Goal: Communication & Community: Share content

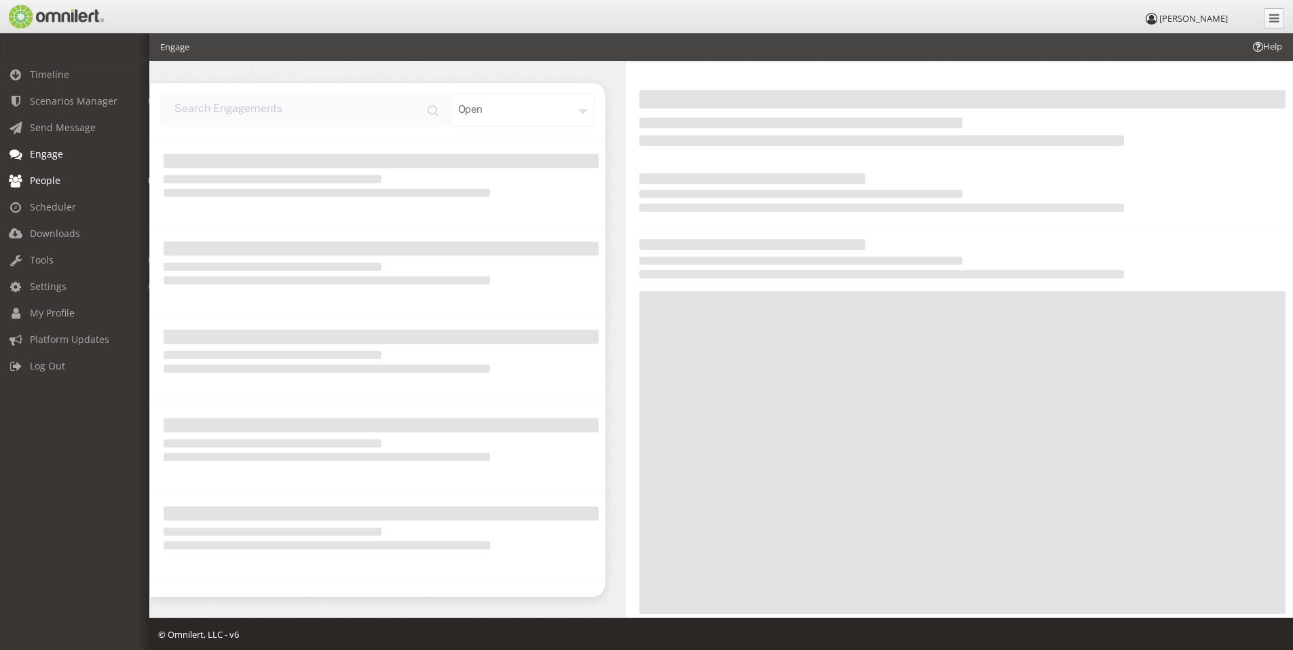
click at [56, 185] on span "People" at bounding box center [45, 180] width 31 height 13
click at [28, 232] on link "Groups" at bounding box center [81, 232] width 162 height 22
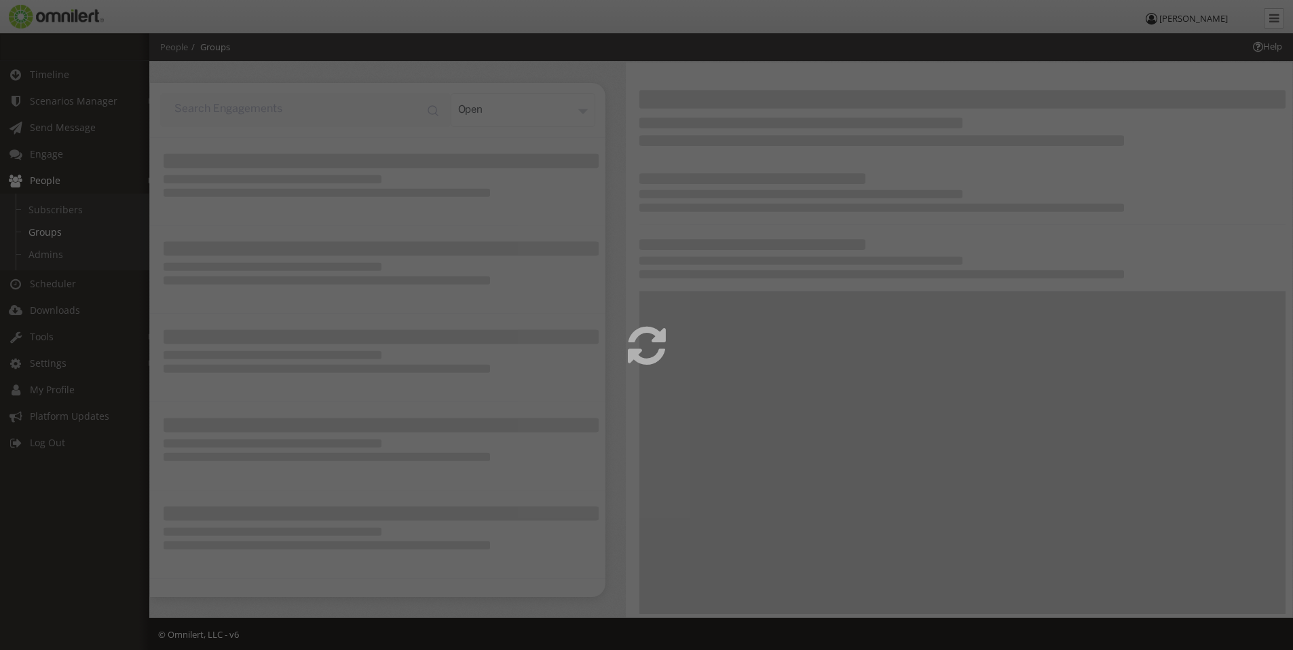
select select
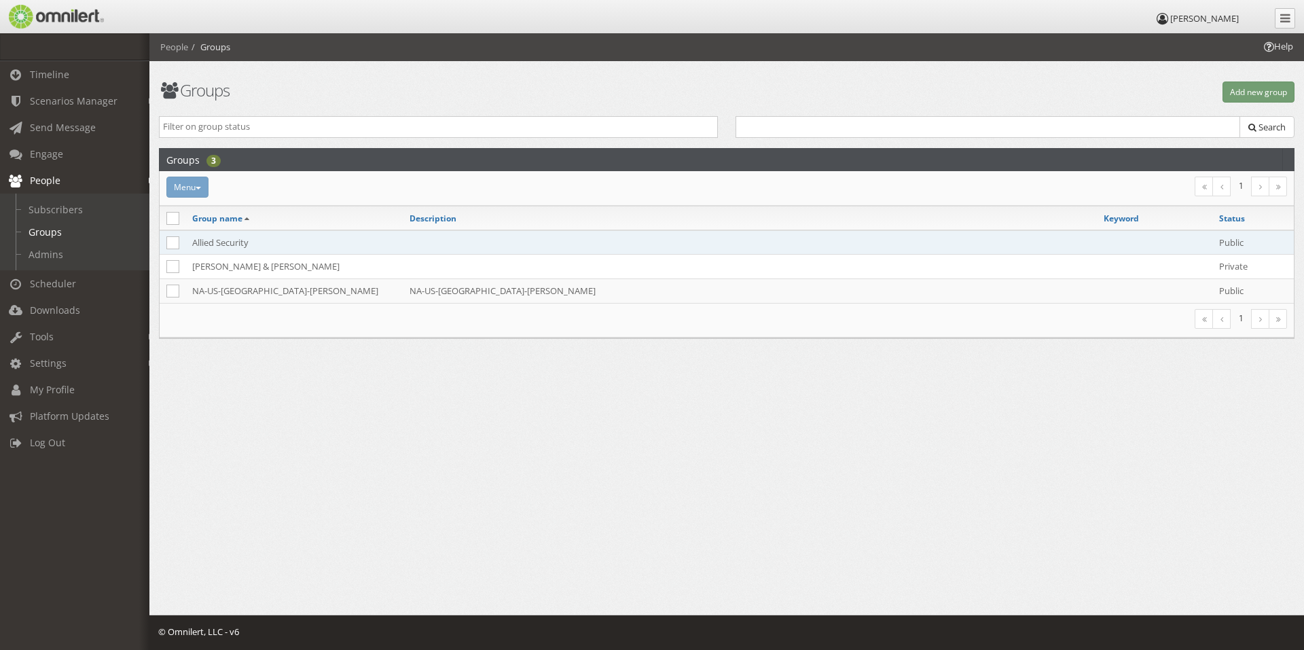
click at [230, 244] on td "Allied Security" at bounding box center [293, 242] width 217 height 24
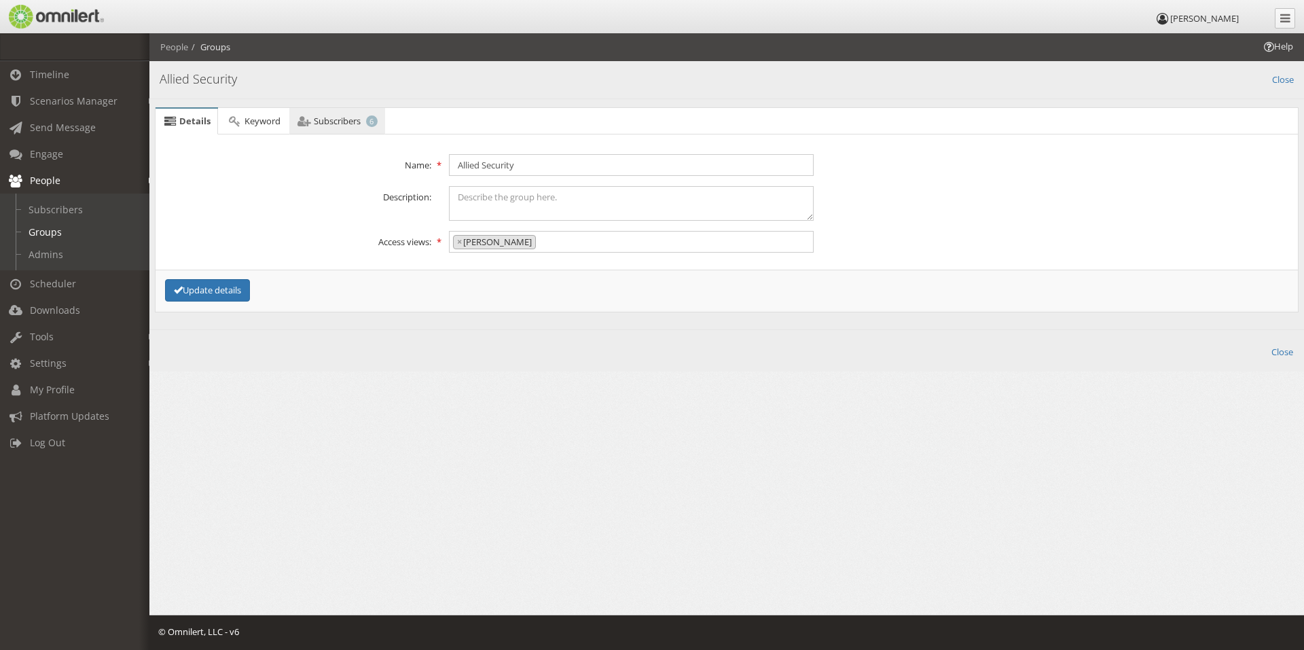
click at [323, 115] on span "Subscribers" at bounding box center [337, 121] width 47 height 12
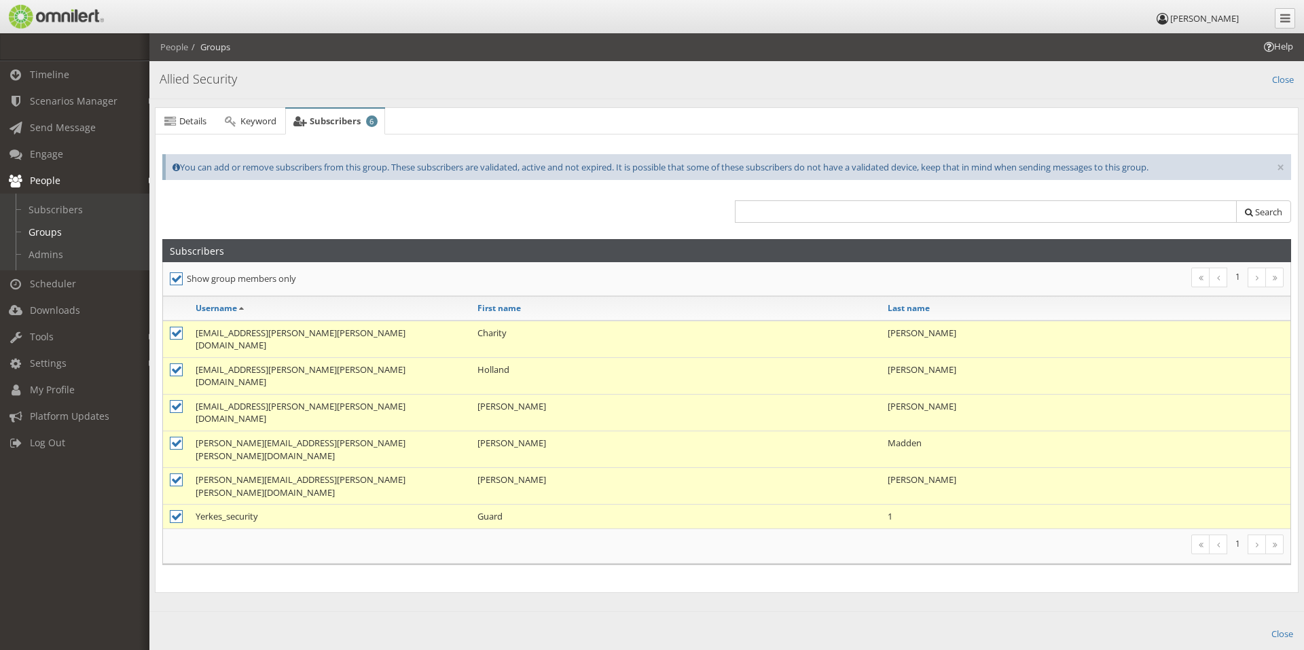
click at [1258, 534] on link at bounding box center [1256, 544] width 18 height 20
click at [312, 504] on td "Yerkes_security" at bounding box center [330, 516] width 282 height 24
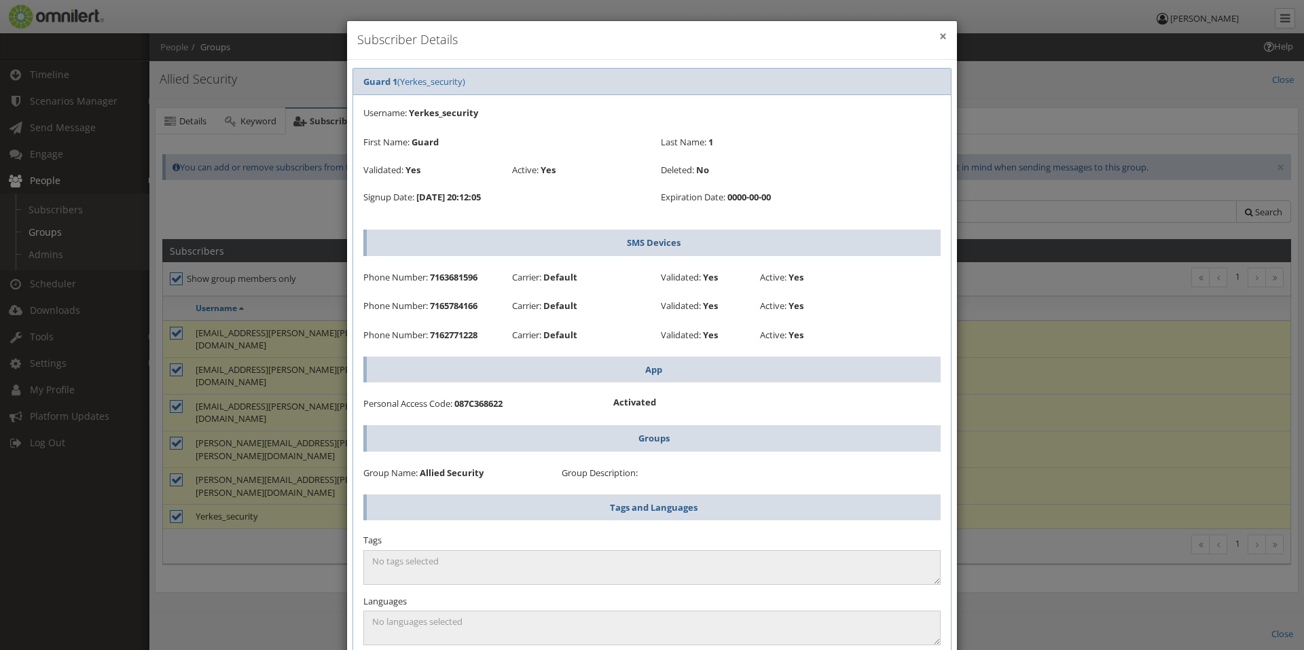
click at [939, 37] on button "×" at bounding box center [942, 37] width 7 height 14
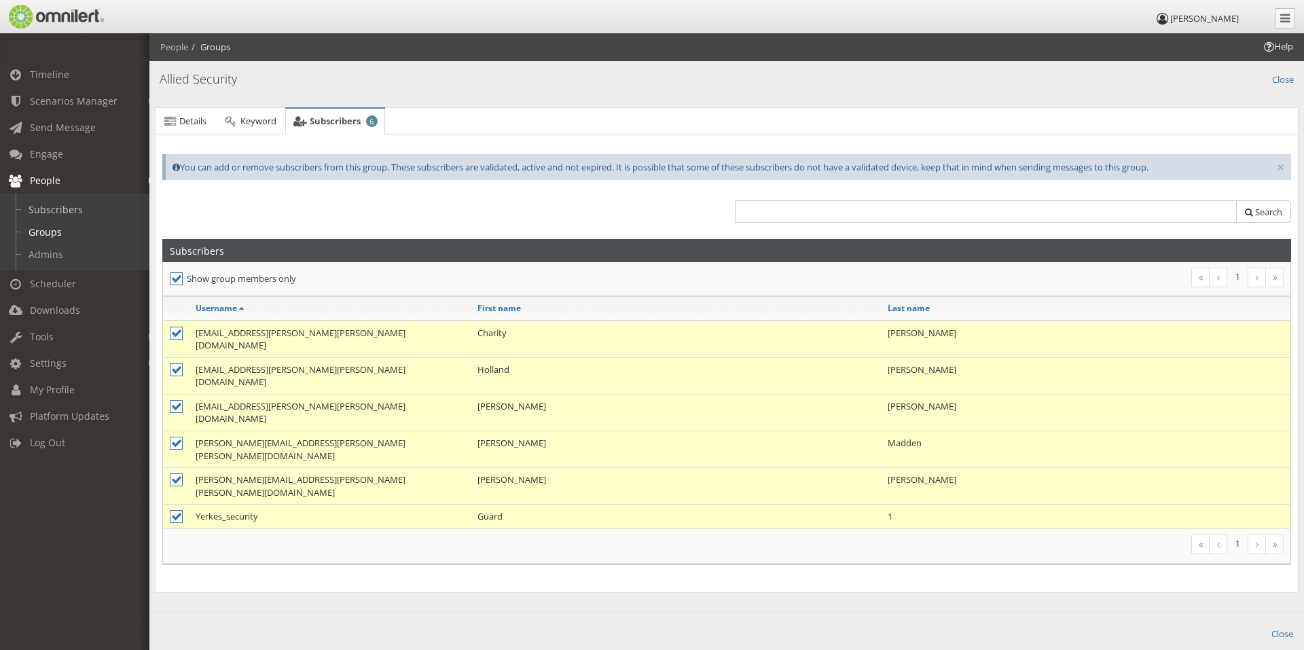
click at [87, 208] on link "Subscribers" at bounding box center [81, 209] width 162 height 22
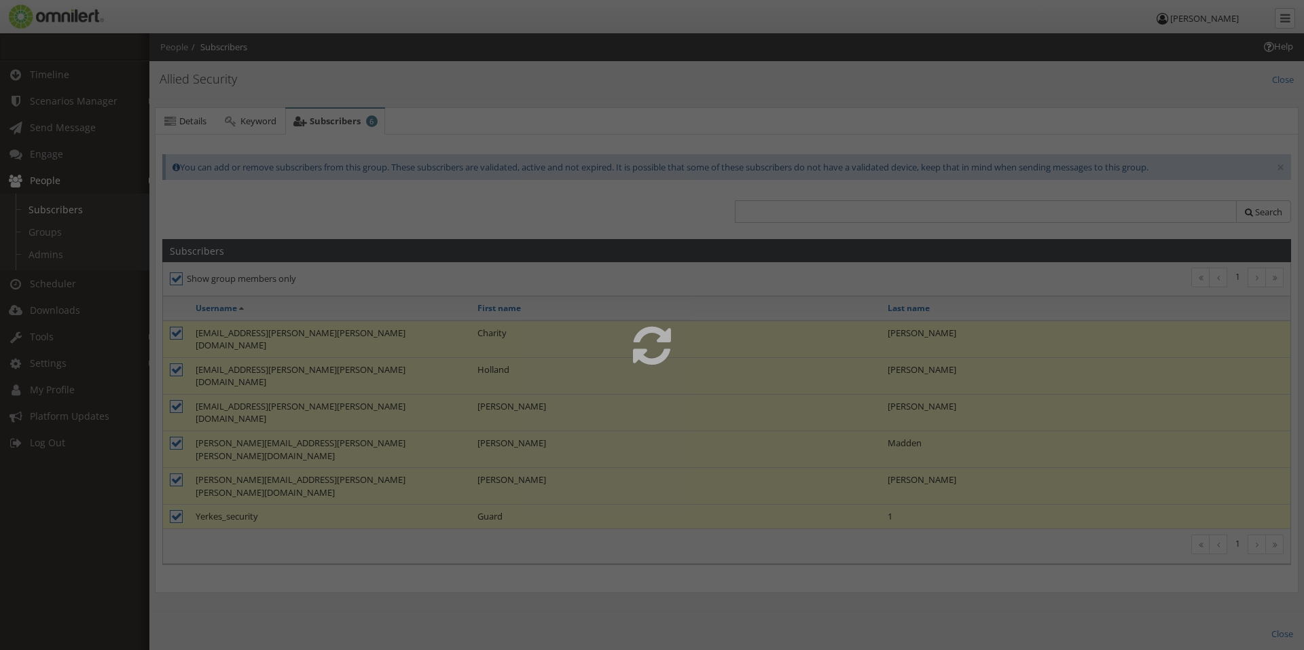
select select
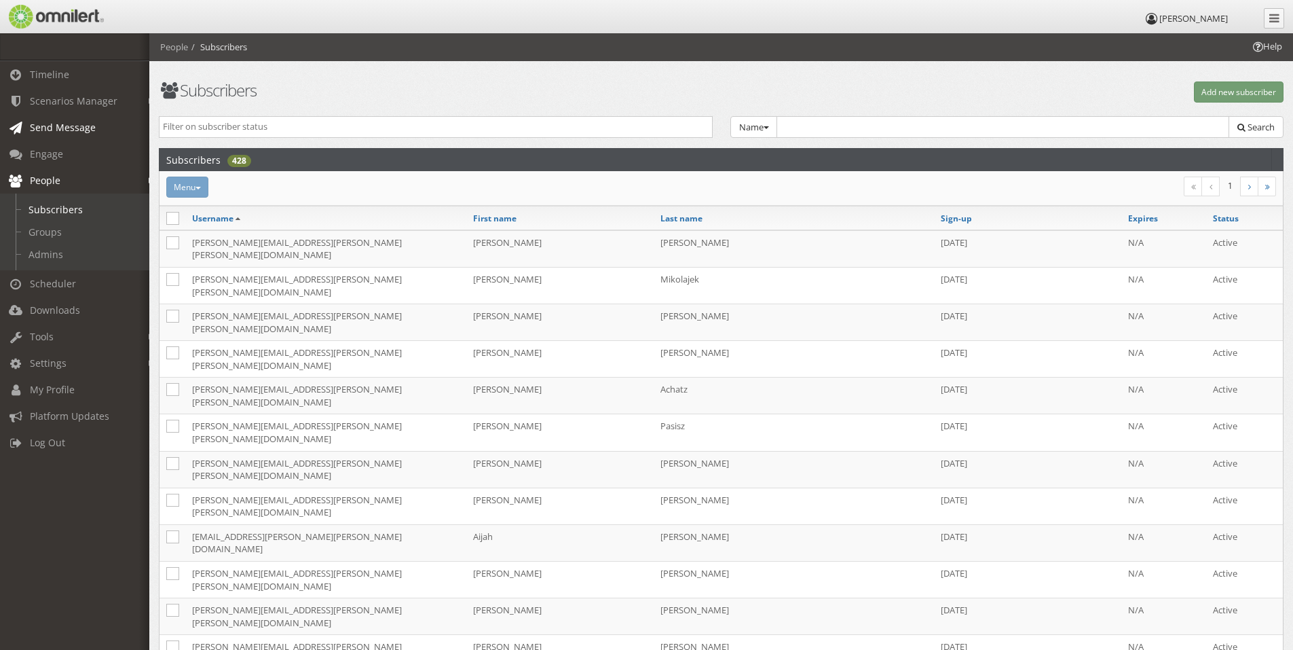
click at [75, 129] on span "Send Message" at bounding box center [63, 127] width 66 height 13
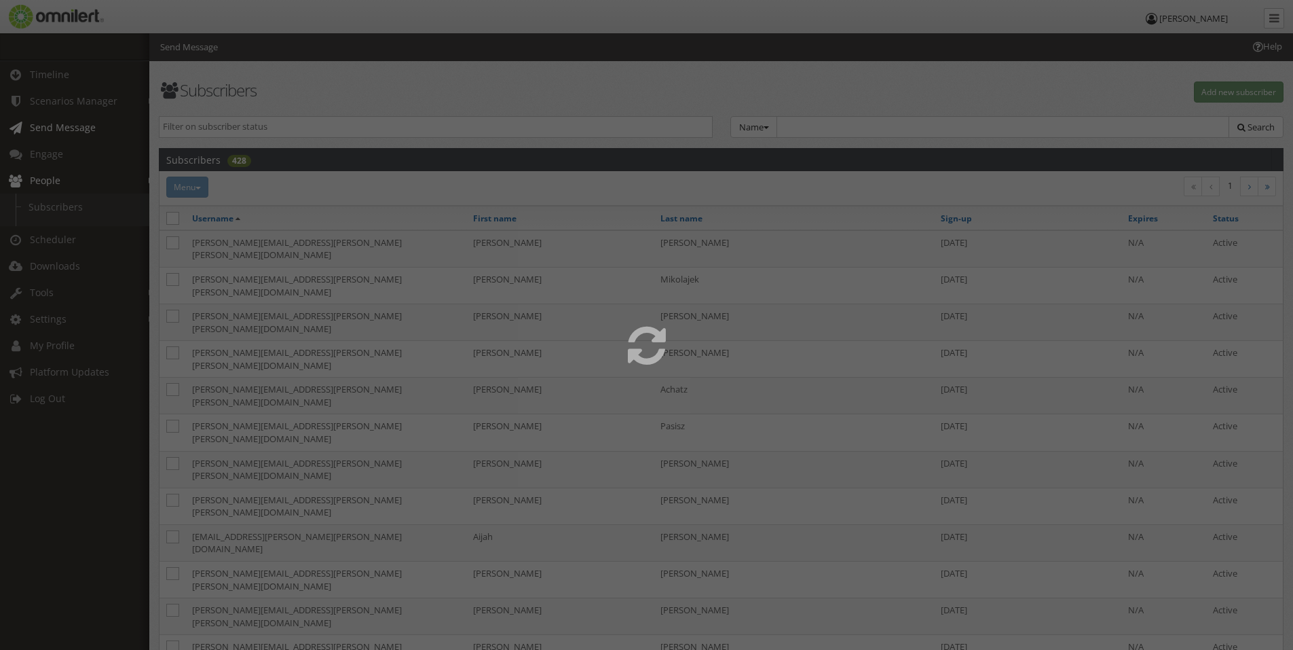
select select
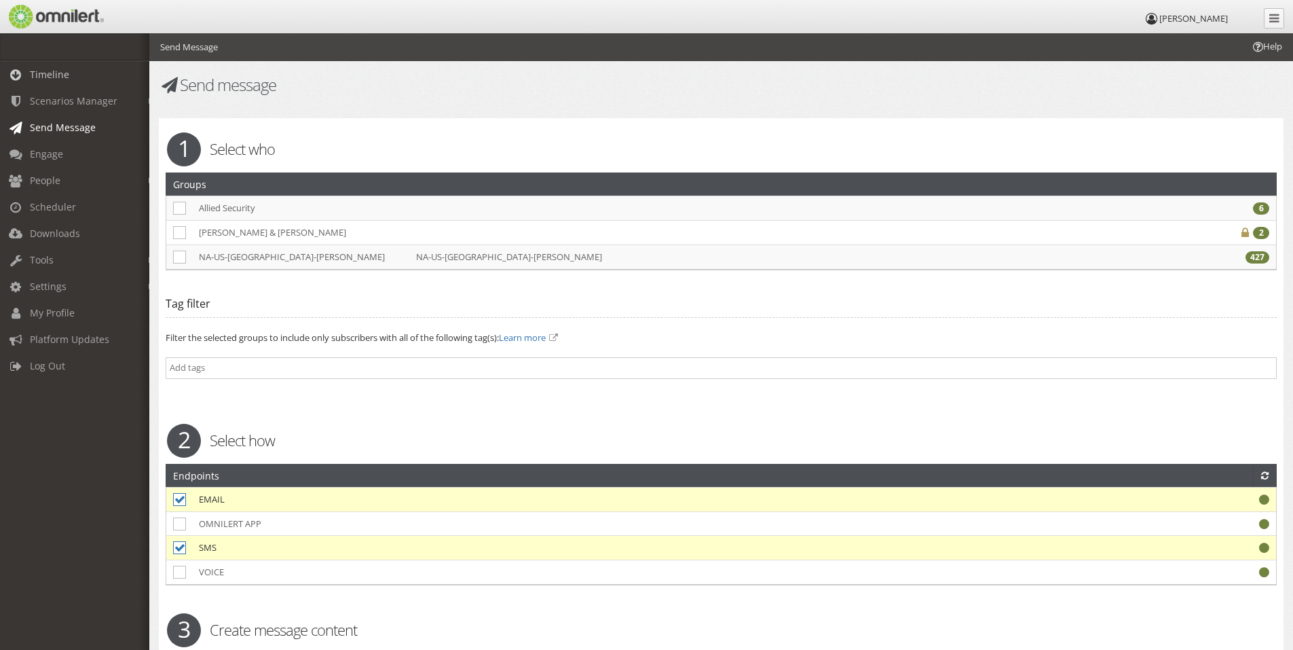
click at [60, 76] on span "Timeline" at bounding box center [49, 74] width 39 height 13
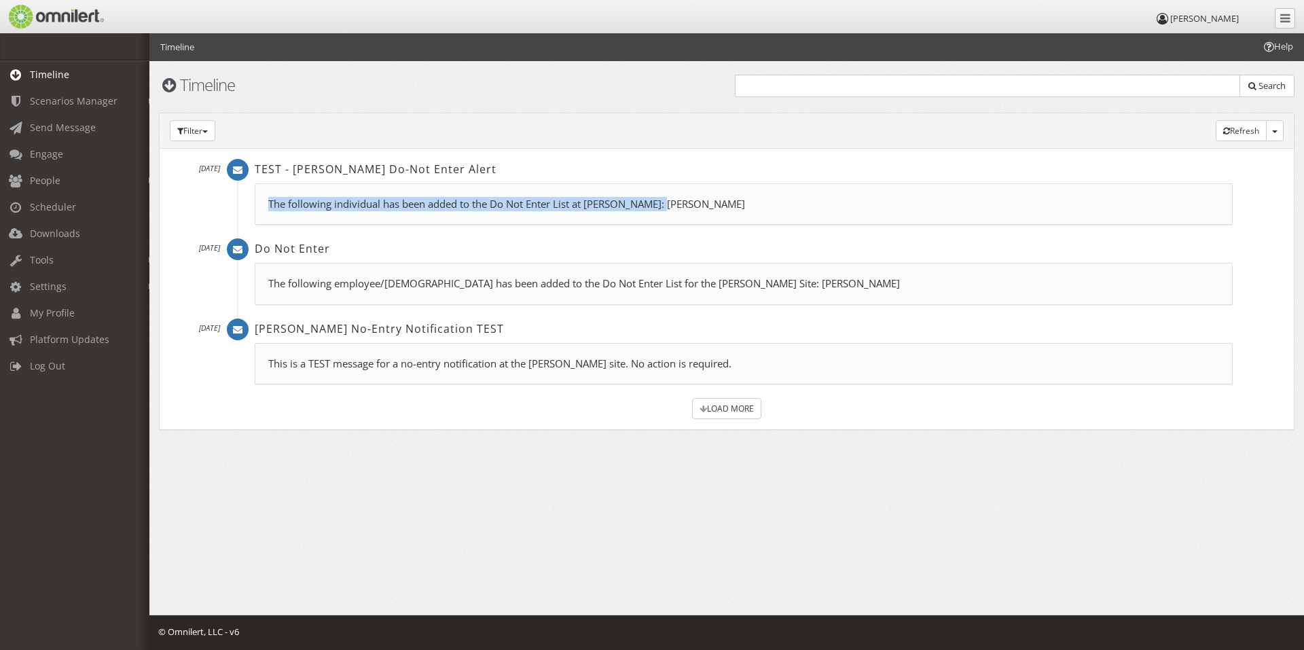
drag, startPoint x: 745, startPoint y: 208, endPoint x: 253, endPoint y: 221, distance: 491.7
click at [253, 221] on div "TEST - [PERSON_NAME] Do-Not Enter Alert [DATE] The following individual has bee…" at bounding box center [734, 198] width 995 height 79
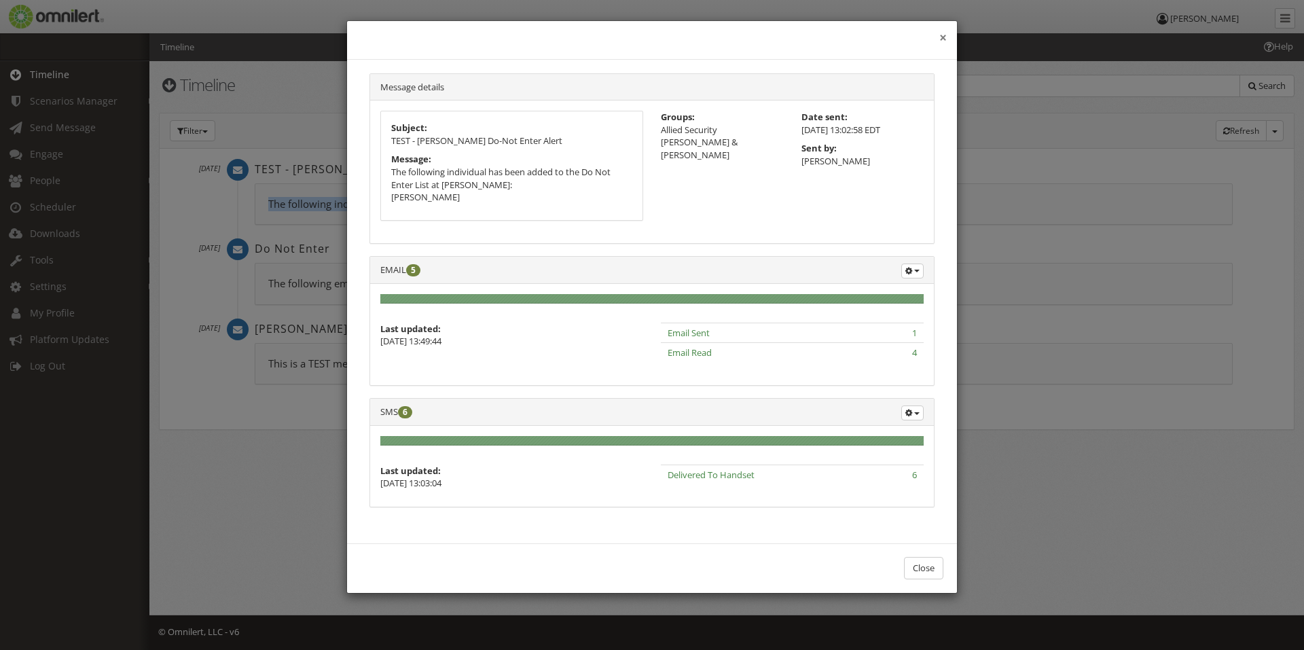
click at [939, 39] on button "×" at bounding box center [942, 38] width 7 height 14
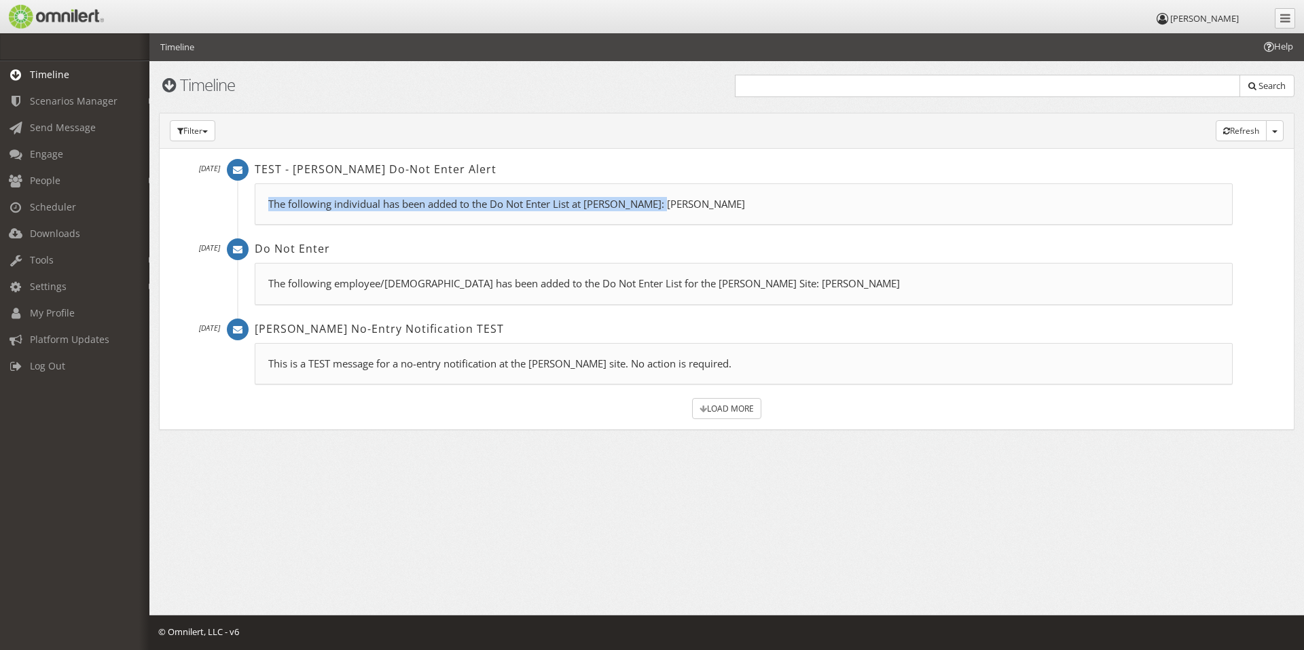
copy p "The following individual has been added to the Do Not Enter List at [PERSON_NAM…"
click at [60, 158] on span "Engage" at bounding box center [46, 153] width 33 height 13
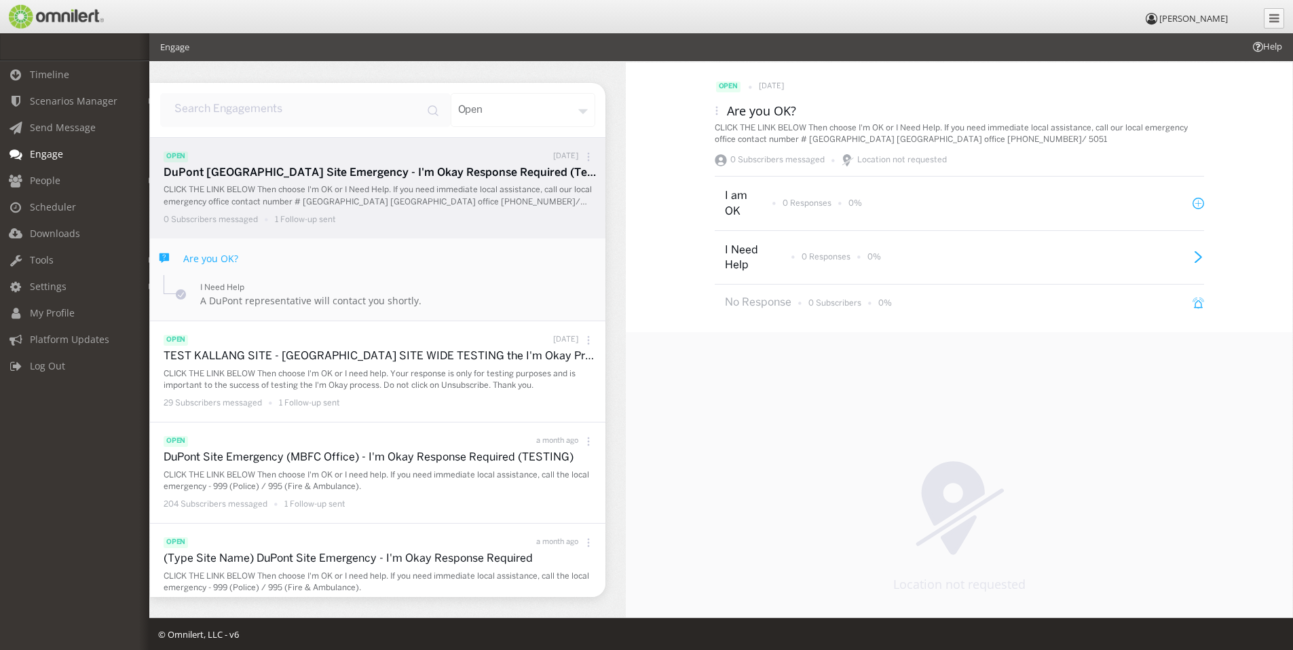
click at [40, 155] on span "Engage" at bounding box center [46, 153] width 33 height 13
click at [70, 128] on span "Send Message" at bounding box center [63, 127] width 66 height 13
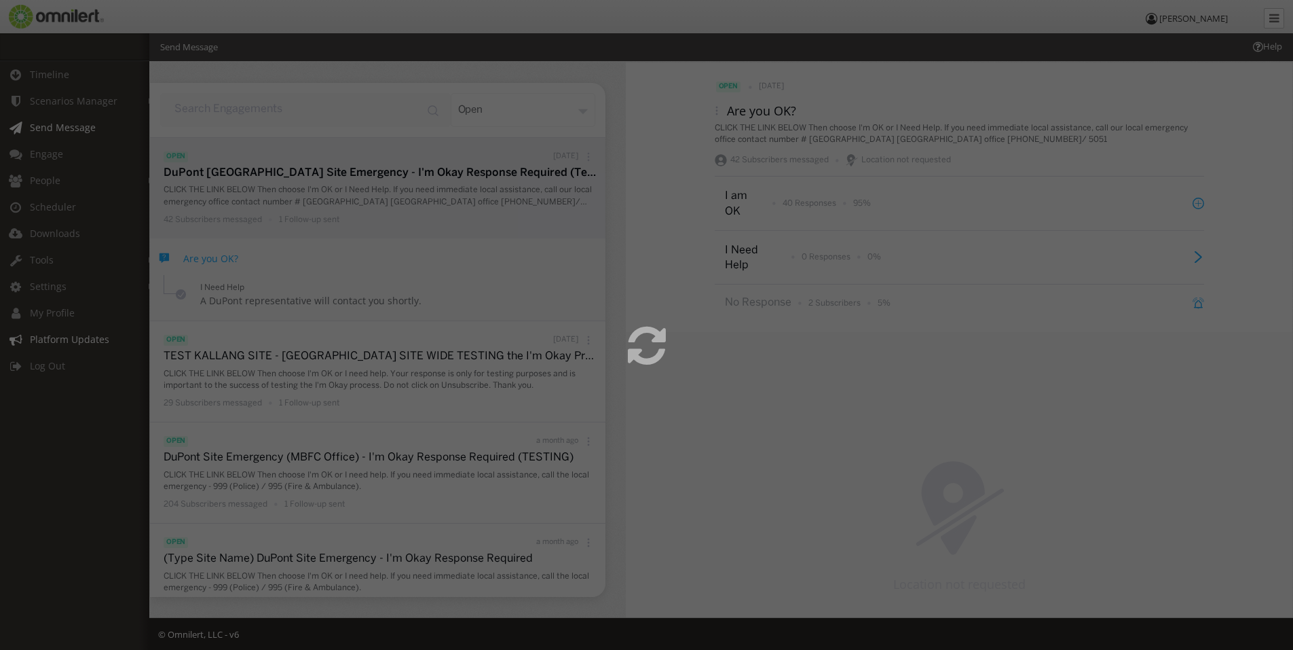
select select
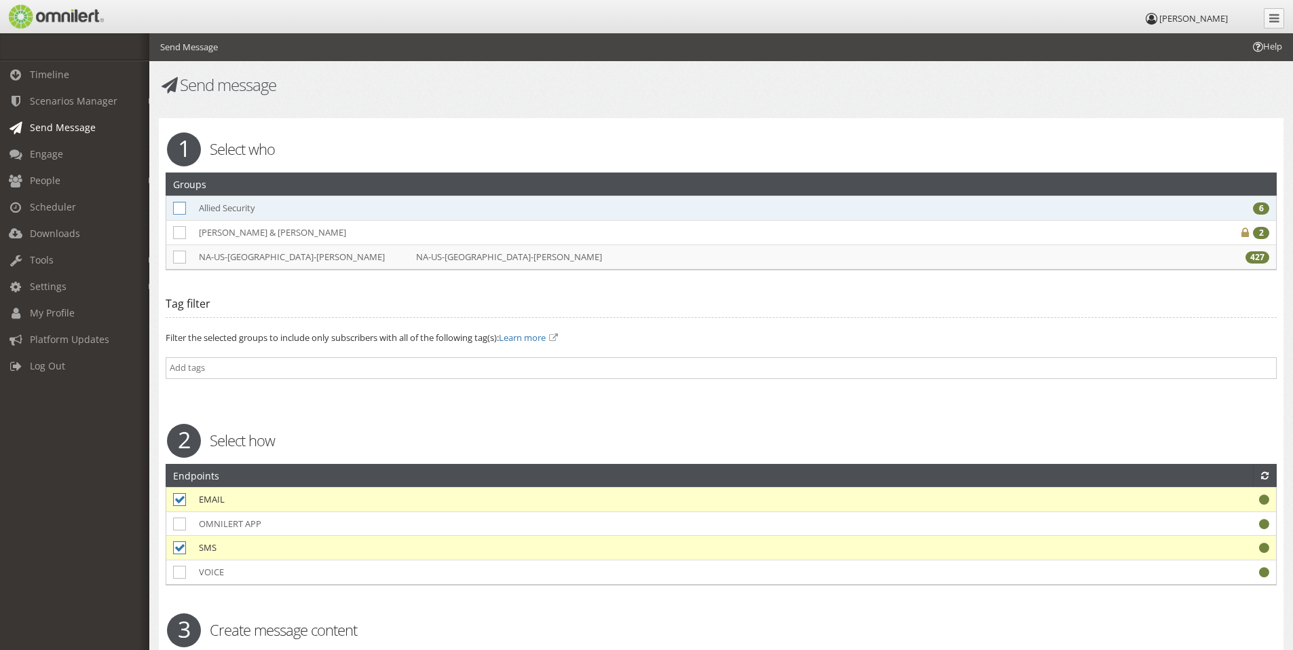
click at [177, 202] on icon at bounding box center [179, 208] width 13 height 13
checkbox input "true"
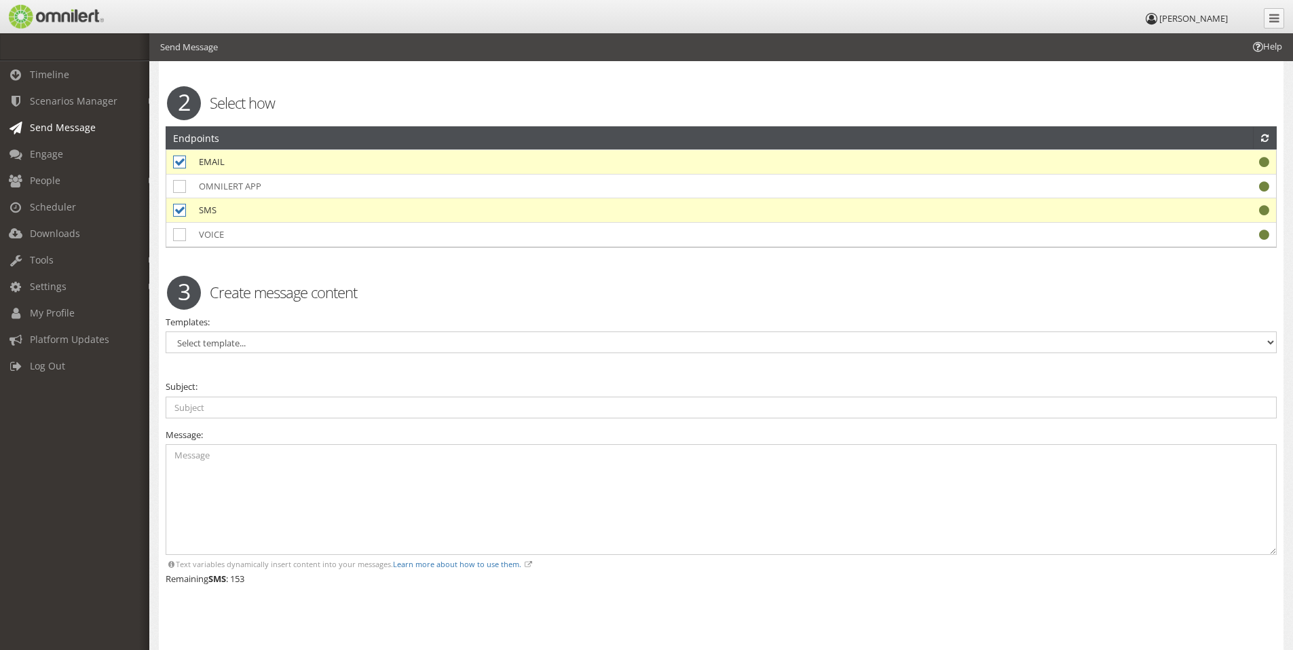
scroll to position [431, 0]
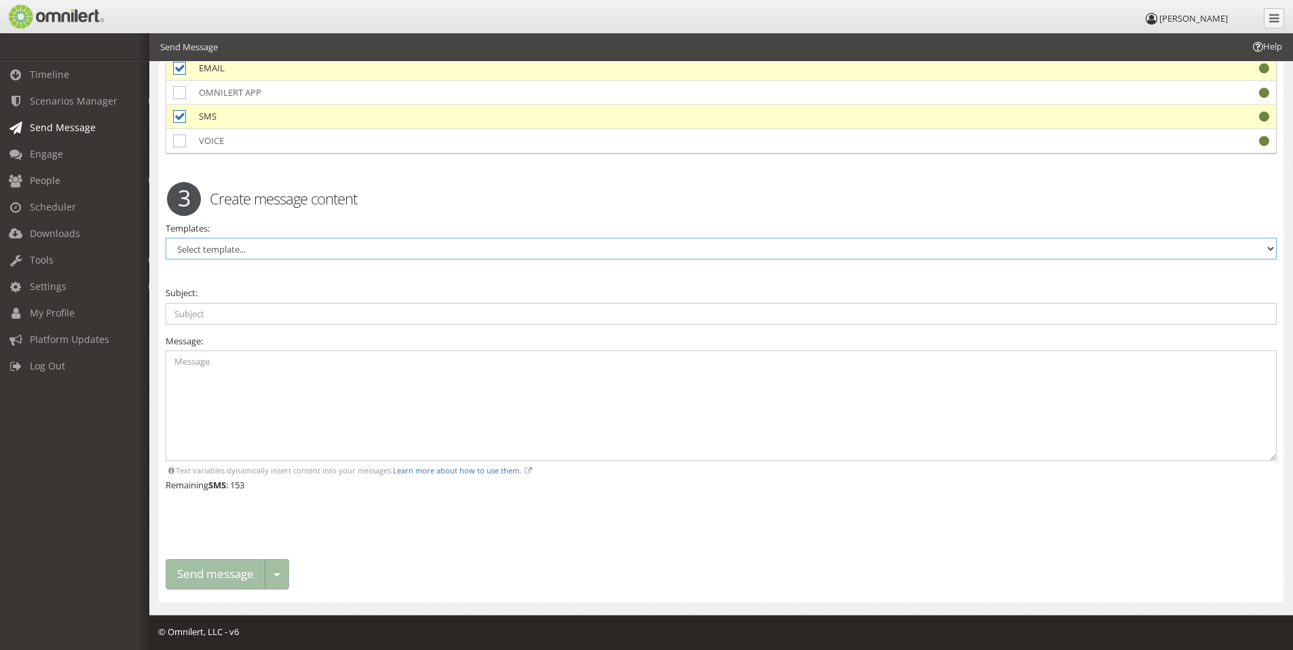
click at [289, 246] on select "Select template... Generic Security Plant Closing Plant Closing -TEST [PERSON_N…" at bounding box center [721, 249] width 1111 height 22
select select "98703"
click at [166, 238] on select "Select template... Generic Security Plant Closing Plant Closing -TEST [PERSON_N…" at bounding box center [721, 249] width 1111 height 22
type input "Do Not Enter"
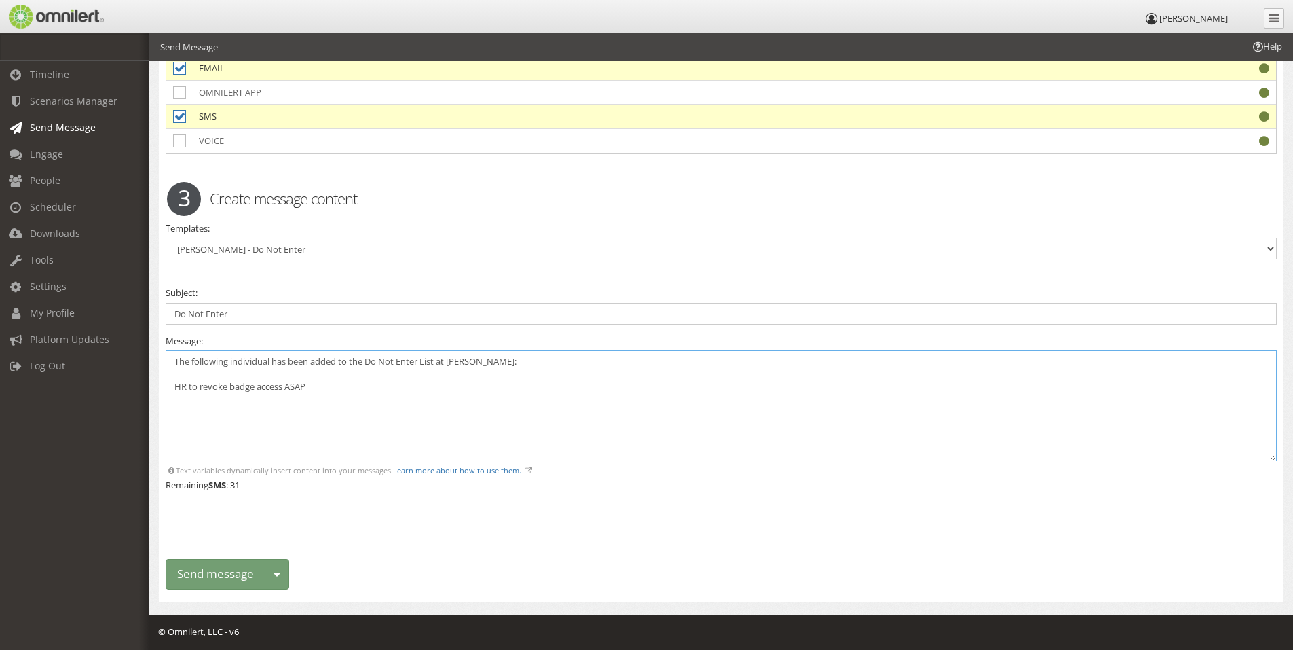
click at [453, 363] on textarea "The following individual has been added to the Do Not Enter List at [PERSON_NAM…" at bounding box center [721, 405] width 1111 height 111
click at [497, 362] on textarea "The following individual has been added to the Do Not Enter List at [PERSON_NAM…" at bounding box center [721, 405] width 1111 height 111
drag, startPoint x: 498, startPoint y: 369, endPoint x: 479, endPoint y: 362, distance: 19.5
click at [479, 362] on textarea "The following individual has been added to the Do Not Enter List at [PERSON_NAM…" at bounding box center [721, 405] width 1111 height 111
click at [270, 377] on textarea "The following individual has been added to the Do Not Enter List at [PERSON_NAM…" at bounding box center [721, 405] width 1111 height 111
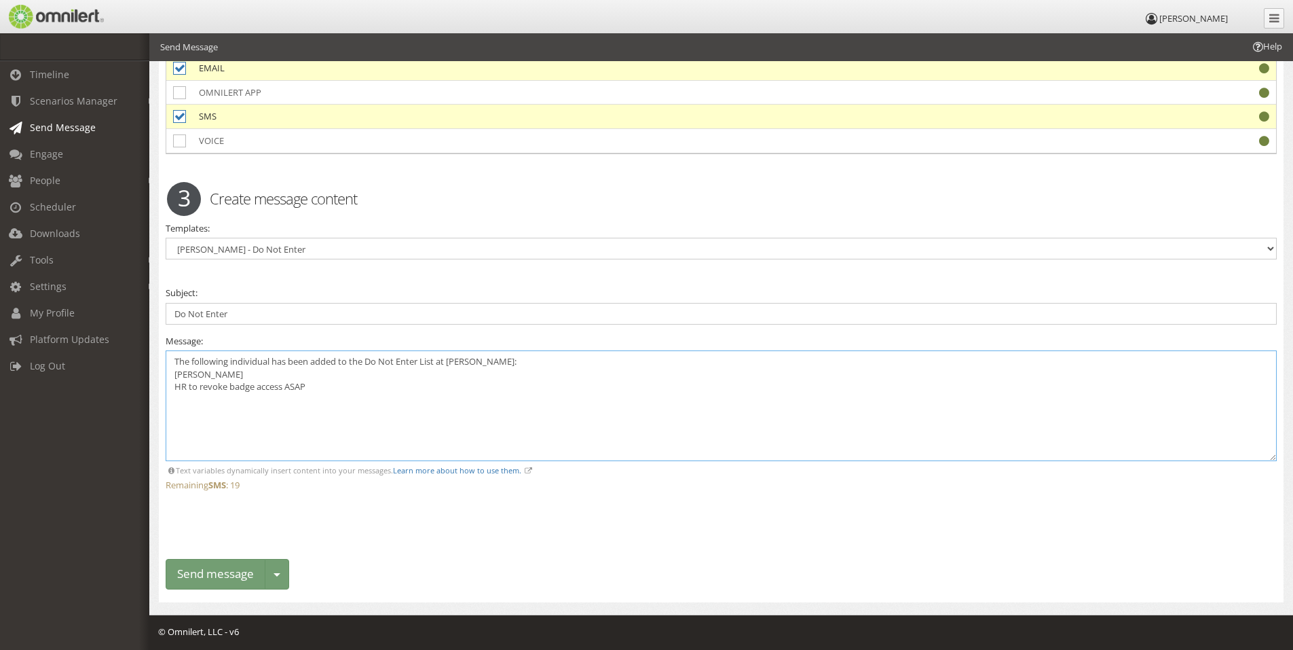
click at [174, 388] on textarea "The following individual has been added to the Do Not Enter List at [PERSON_NAM…" at bounding box center [721, 405] width 1111 height 111
drag, startPoint x: 289, startPoint y: 361, endPoint x: 313, endPoint y: 354, distance: 24.7
click at [290, 361] on textarea "The following individual has been added to the Do Not Enter List at [PERSON_NAM…" at bounding box center [721, 405] width 1111 height 111
click at [315, 356] on textarea "The following individual has been added to the Do Not Enter List at [PERSON_NAM…" at bounding box center [721, 405] width 1111 height 111
drag, startPoint x: 346, startPoint y: 403, endPoint x: 189, endPoint y: 408, distance: 156.9
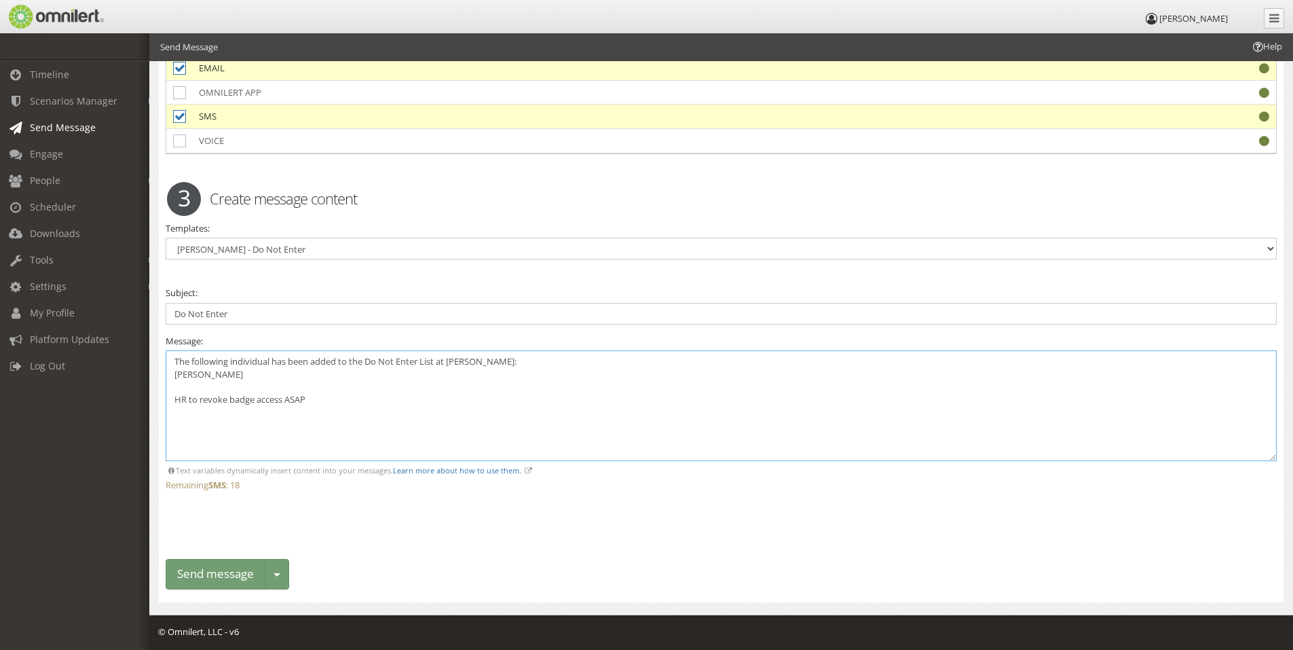
click at [189, 408] on textarea "The following individual has been added to the Do Not Enter List at [PERSON_NAM…" at bounding box center [721, 405] width 1111 height 111
drag, startPoint x: 240, startPoint y: 367, endPoint x: 149, endPoint y: 318, distance: 103.0
click at [150, 318] on div "Send message Warning. Warning. 1 Select who Groups Allied Security 6 2" at bounding box center [721, 108] width 1144 height 1012
click at [439, 418] on textarea "The following individual has been added to the Do Not Enter List at [PERSON_NAM…" at bounding box center [721, 405] width 1111 height 111
drag, startPoint x: 379, startPoint y: 403, endPoint x: 132, endPoint y: 337, distance: 255.9
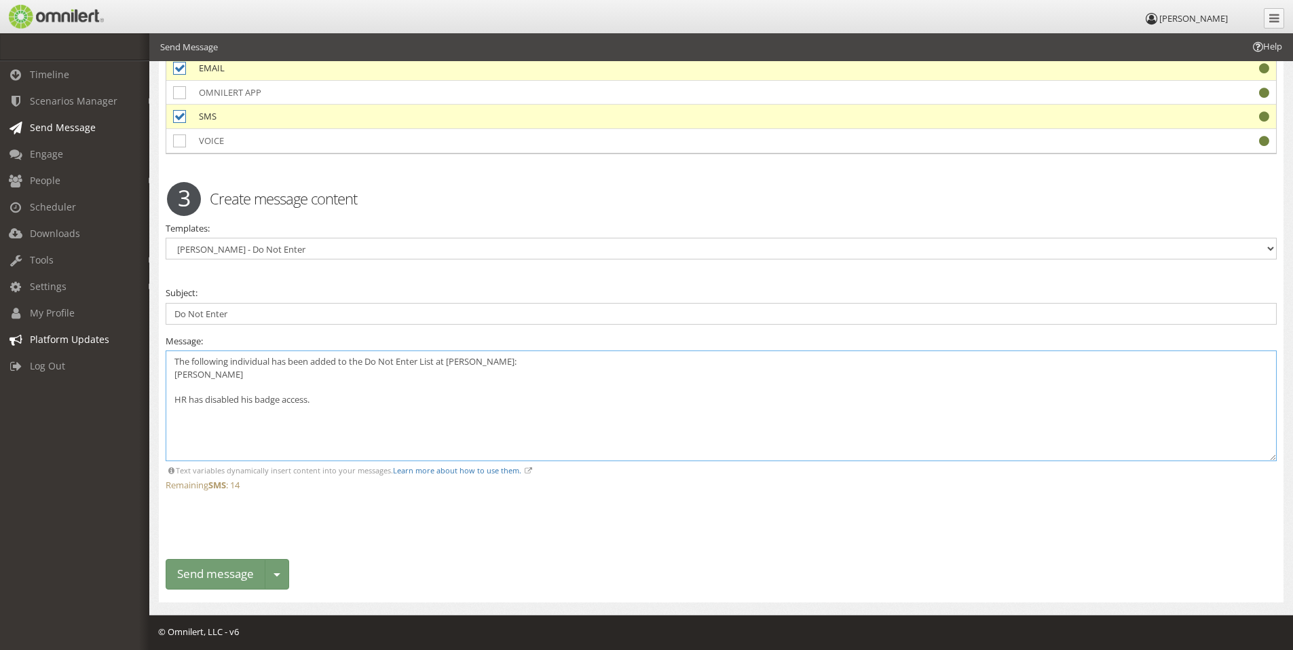
click at [132, 337] on body "[PERSON_NAME] Timeline Scenarios Manager Launch Scenarios Actions Send Message …" at bounding box center [646, 126] width 1293 height 1048
paste textarea "Please note: [PERSON_NAME] has been added to the Do Not Enter List for [PERSON_…"
click at [604, 384] on textarea "Please note: [PERSON_NAME] has been added to the Do Not Enter List for [PERSON_…" at bounding box center [721, 405] width 1111 height 111
click at [496, 359] on textarea "Please note: [PERSON_NAME] has been added to the Do Not Enter List for [PERSON_…" at bounding box center [721, 405] width 1111 height 111
drag, startPoint x: 610, startPoint y: 363, endPoint x: 603, endPoint y: 368, distance: 8.7
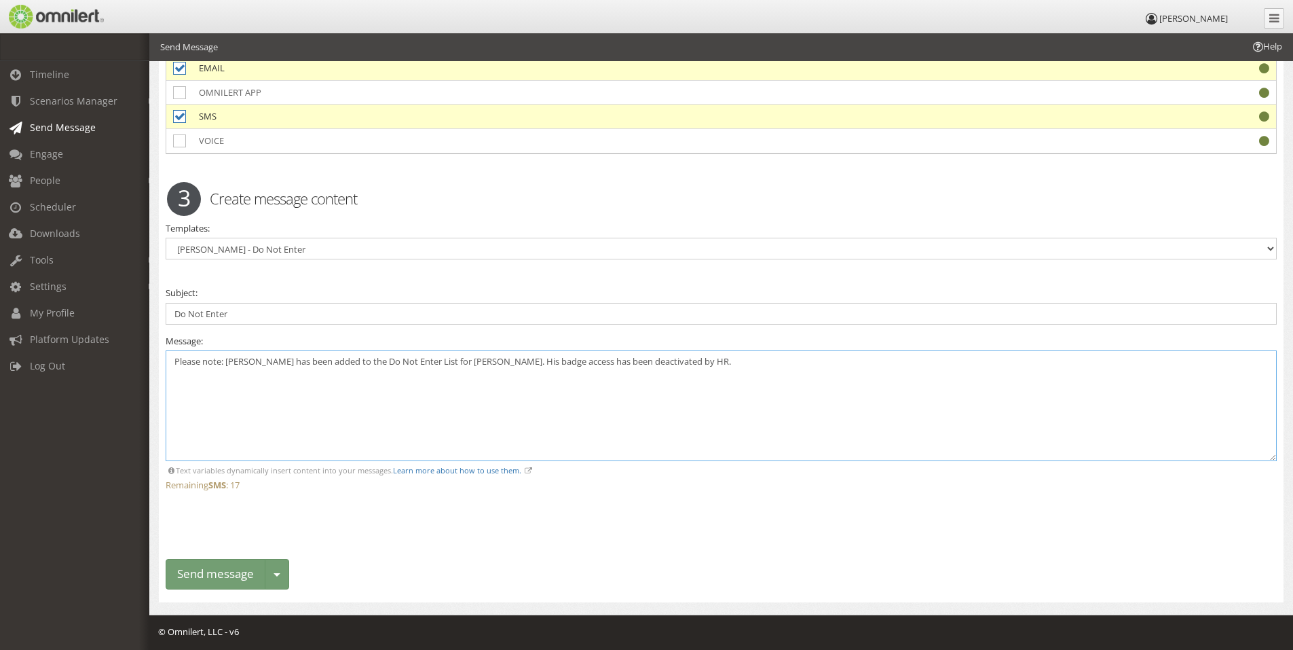
click at [609, 363] on textarea "Please note: [PERSON_NAME] has been added to the Do Not Enter List for [PERSON_…" at bounding box center [721, 405] width 1111 height 111
click at [607, 359] on textarea "Please note: [PERSON_NAME] has been added to the Do Not Enter List for [PERSON_…" at bounding box center [721, 405] width 1111 height 111
click at [683, 355] on textarea "Please note: [PERSON_NAME] has been added to the Do Not Enter List for [PERSON_…" at bounding box center [721, 405] width 1111 height 111
click at [800, 358] on textarea "Please note: [PERSON_NAME] has been added to the Do Not Enter List for [PERSON_…" at bounding box center [721, 405] width 1111 height 111
click at [490, 365] on textarea "Please note: [PERSON_NAME] has been added to the Do Not Enter List for [PERSON_…" at bounding box center [721, 405] width 1111 height 111
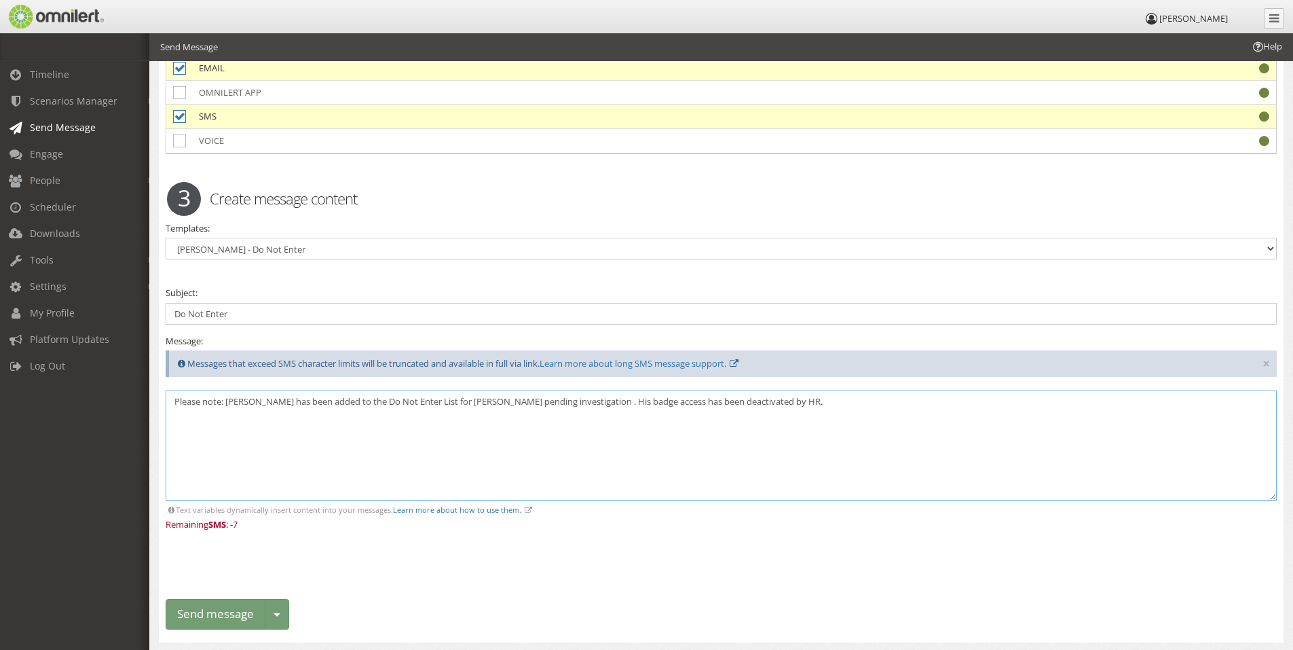
type textarea "Please note: [PERSON_NAME] has been added to the Do Not Enter List for [PERSON_…"
drag, startPoint x: 762, startPoint y: 407, endPoint x: 63, endPoint y: 361, distance: 700.1
click at [59, 365] on body "[PERSON_NAME] Timeline Scenarios Manager Launch Scenarios Actions Send Message …" at bounding box center [646, 146] width 1293 height 1088
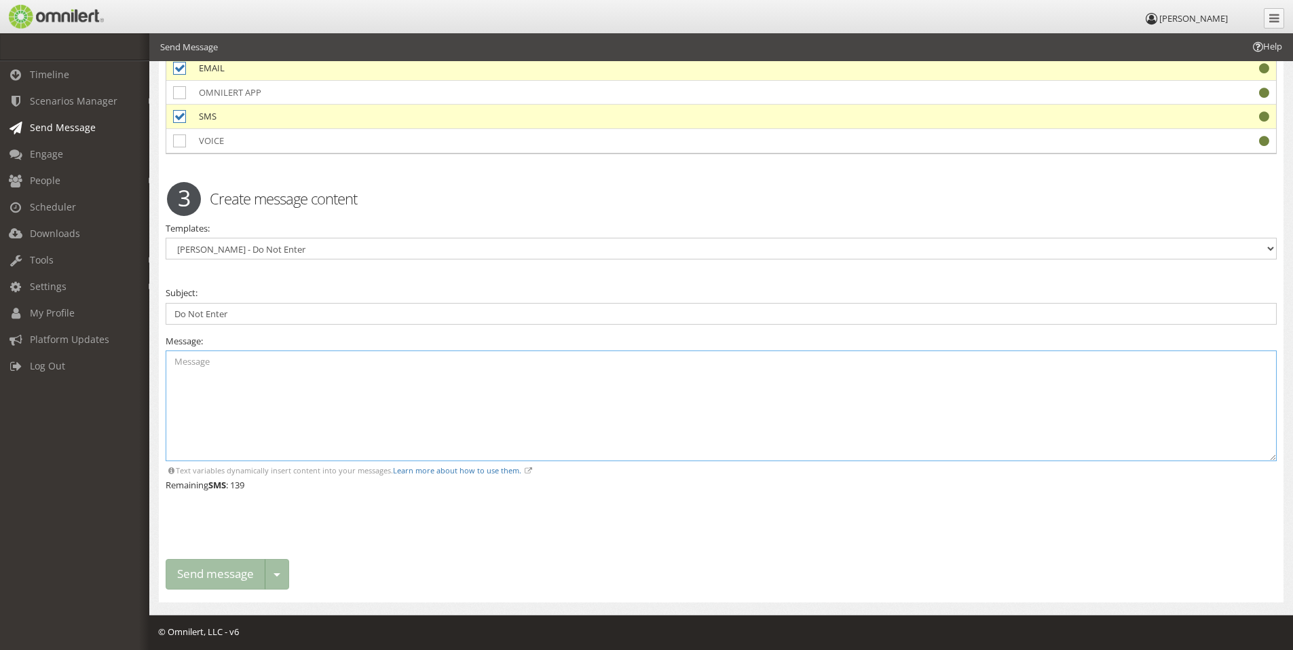
click at [515, 443] on textarea at bounding box center [721, 405] width 1111 height 111
paste textarea "Alert: [PERSON_NAME] has been added to the Do Not Enter List at [PERSON_NAME] p…"
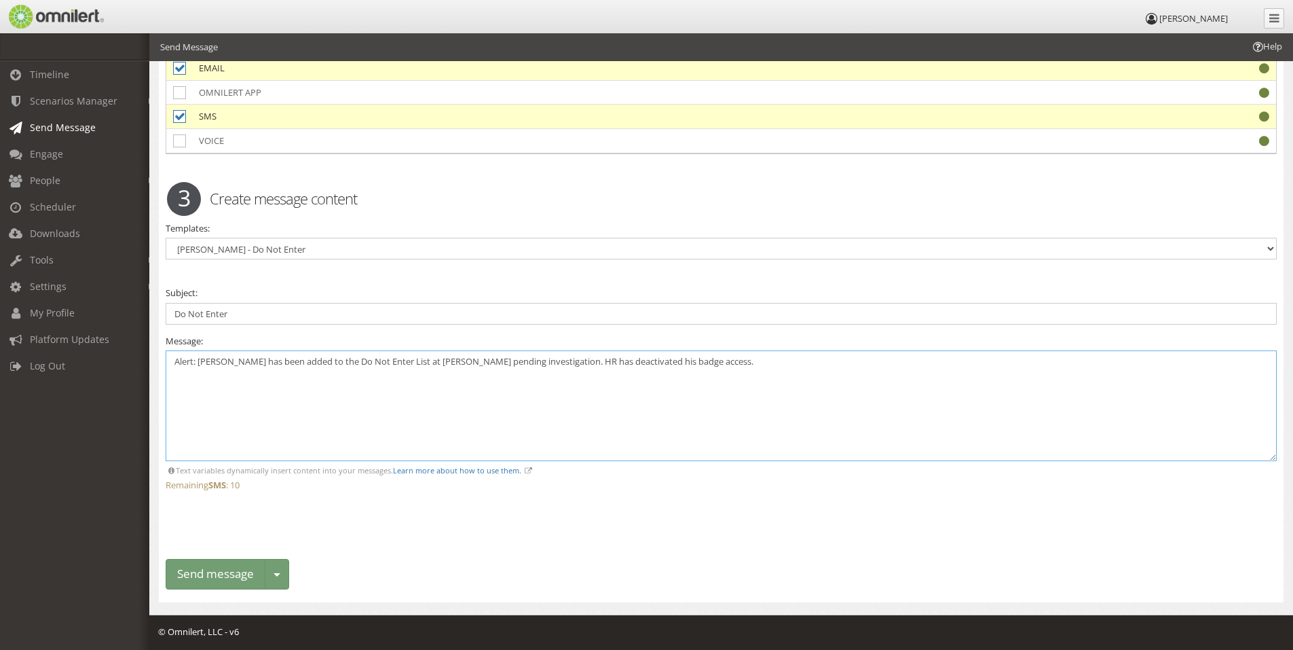
click at [195, 363] on textarea "Alert: [PERSON_NAME] has been added to the Do Not Enter List at [PERSON_NAME] p…" at bounding box center [721, 405] width 1111 height 111
type textarea "Alert: [PERSON_NAME] has been added to the Do Not Enter List at [PERSON_NAME] p…"
click at [325, 255] on select "Select template... Generic Security Plant Closing Plant Closing -TEST [PERSON_N…" at bounding box center [721, 249] width 1111 height 22
click at [363, 216] on div "3 Create message content" at bounding box center [721, 198] width 1129 height 48
click at [242, 311] on input "Do Not Enter" at bounding box center [721, 314] width 1111 height 22
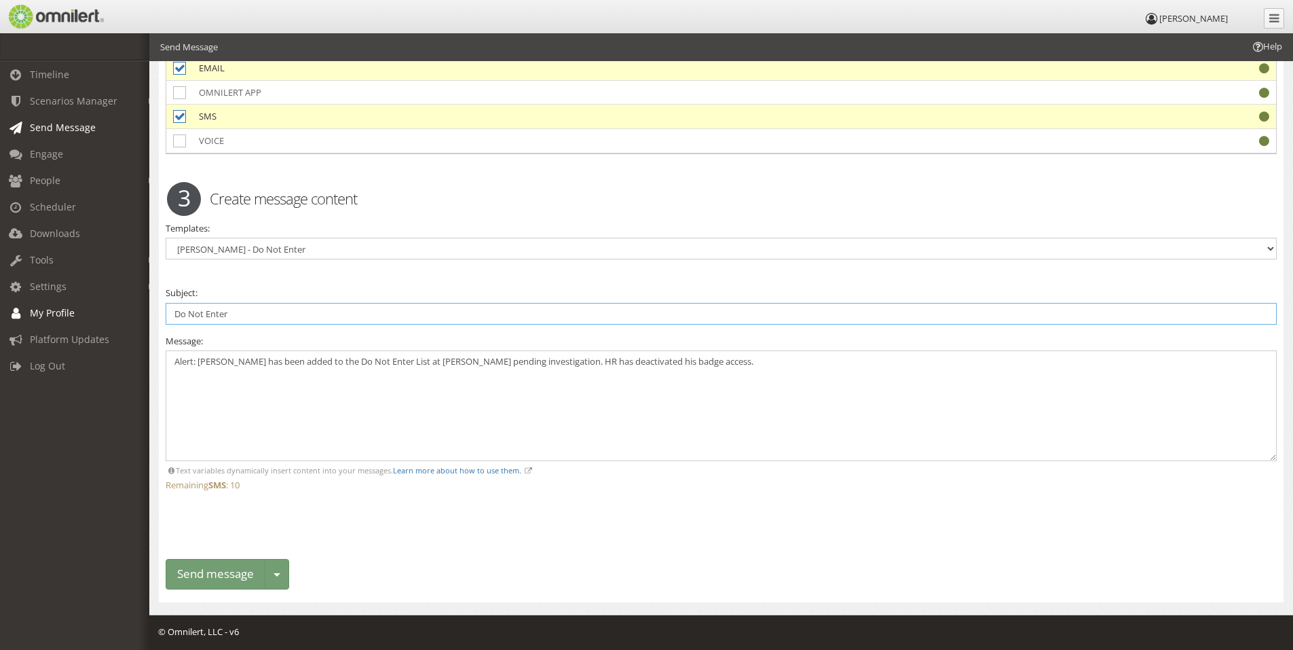
drag, startPoint x: 134, startPoint y: 308, endPoint x: 107, endPoint y: 308, distance: 27.2
click at [107, 308] on body "[PERSON_NAME] Timeline Scenarios Manager Launch Scenarios Actions Send Message …" at bounding box center [646, 126] width 1293 height 1048
paste input "Access Alert: [PERSON_NAME] Added to Do Not Enter List"
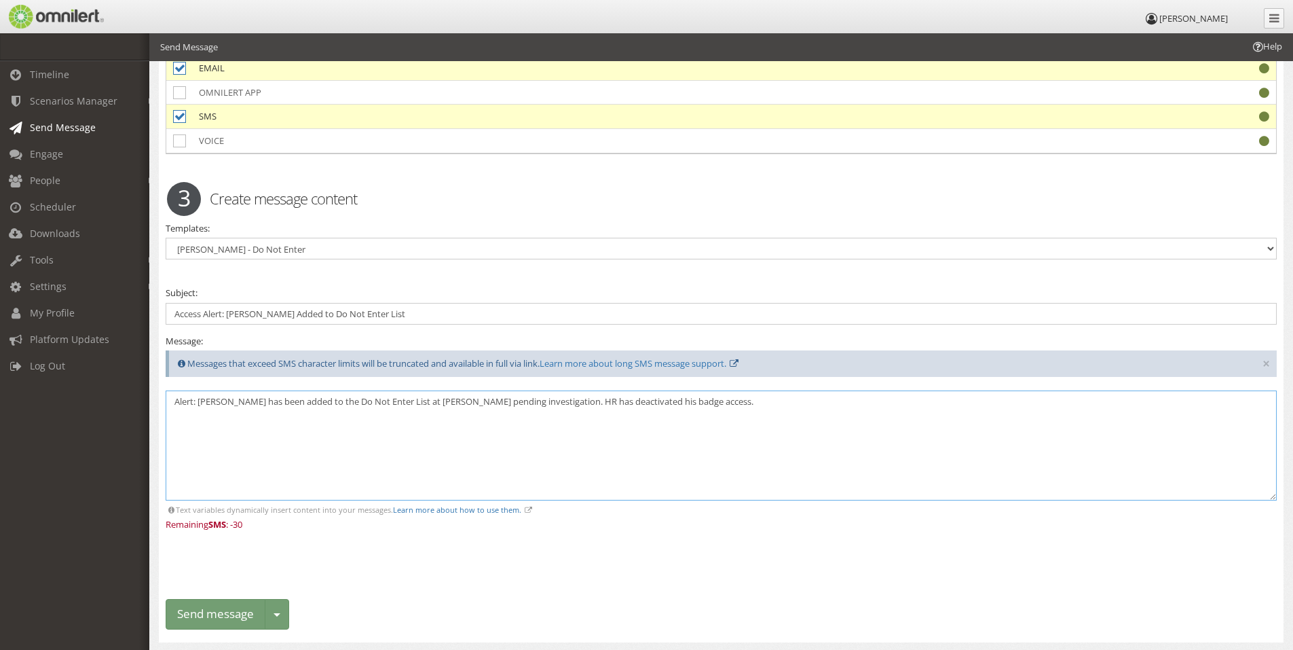
click at [391, 458] on textarea "Alert: [PERSON_NAME] has been added to the Do Not Enter List at [PERSON_NAME] p…" at bounding box center [721, 445] width 1111 height 111
click at [255, 429] on textarea "Alert: [PERSON_NAME] has been added to the Do Not Enter List at [PERSON_NAME] p…" at bounding box center [721, 445] width 1111 height 111
drag, startPoint x: 225, startPoint y: 423, endPoint x: 233, endPoint y: 418, distance: 8.9
click at [227, 423] on textarea "Alert: [PERSON_NAME] has been added to the Do Not Enter List at [PERSON_NAME] p…" at bounding box center [721, 445] width 1111 height 111
click at [248, 312] on input "Access Alert: [PERSON_NAME] Added to Do Not Enter List" at bounding box center [721, 314] width 1111 height 22
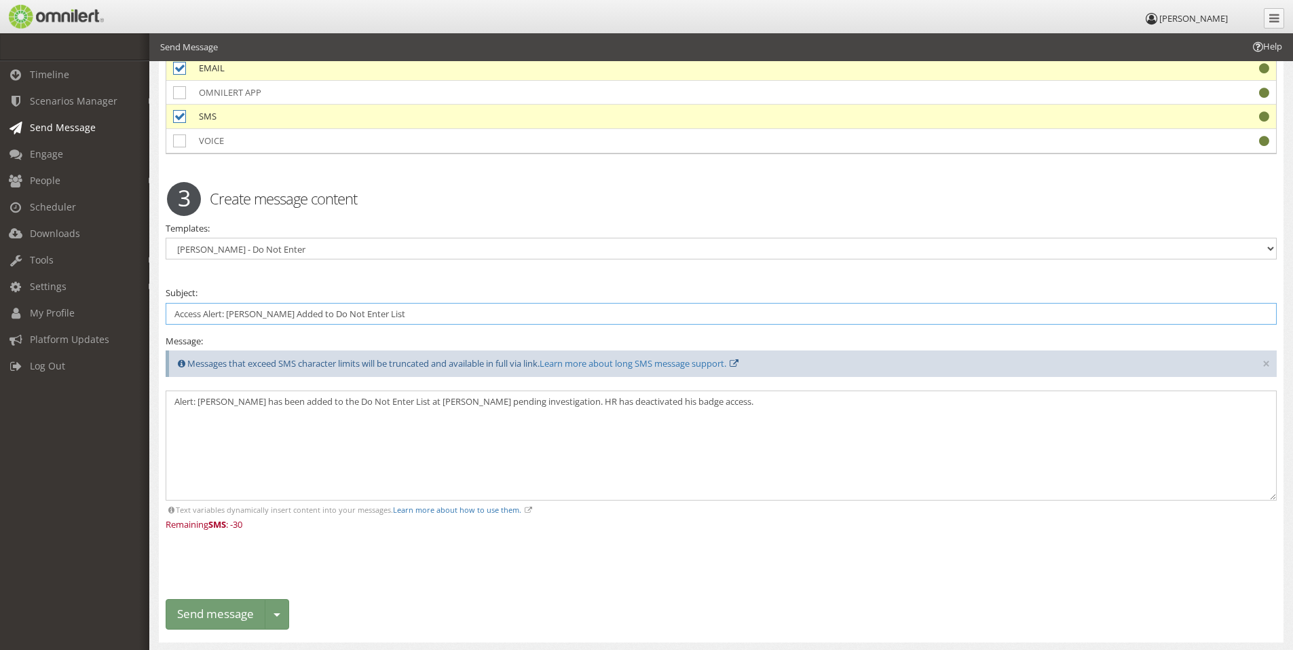
click at [228, 312] on input "Access Alert: [PERSON_NAME] Added to Do Not Enter List" at bounding box center [721, 314] width 1111 height 22
drag, startPoint x: 420, startPoint y: 312, endPoint x: 228, endPoint y: 317, distance: 192.2
click at [228, 317] on input "Access Alert: [PERSON_NAME] Added to Do Not Enter List" at bounding box center [721, 314] width 1111 height 22
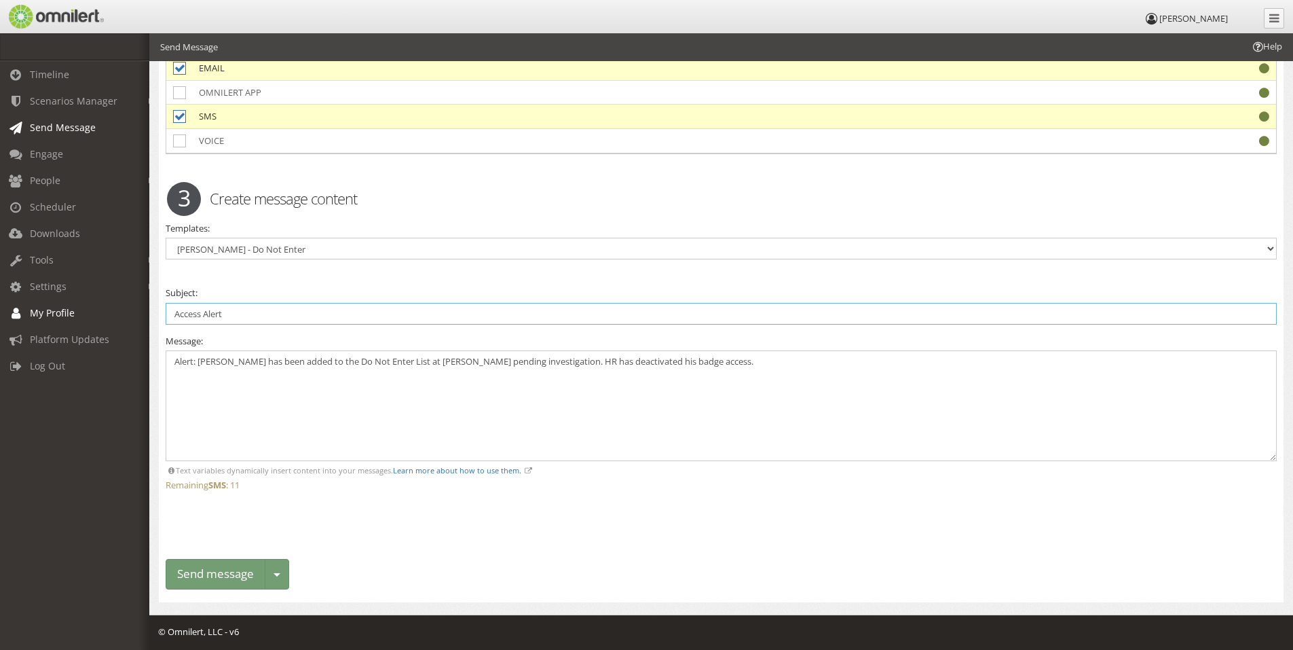
drag, startPoint x: 276, startPoint y: 312, endPoint x: 115, endPoint y: 299, distance: 162.1
click at [115, 299] on body "[PERSON_NAME] Timeline Scenarios Manager Launch Scenarios Actions Send Message …" at bounding box center [646, 126] width 1293 height 1048
type input "D"
drag, startPoint x: 741, startPoint y: 365, endPoint x: 0, endPoint y: 361, distance: 740.7
click at [0, 361] on body "[PERSON_NAME] Timeline Scenarios Manager Launch Scenarios Actions Send Message …" at bounding box center [646, 126] width 1293 height 1048
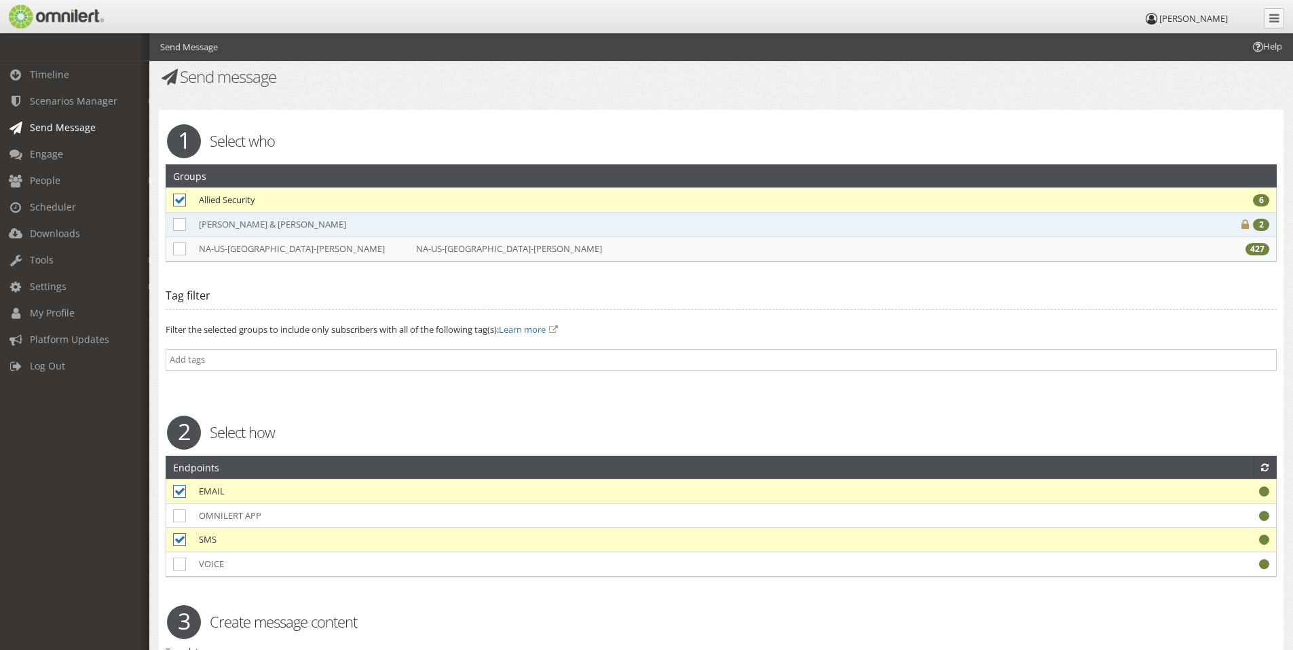
scroll to position [0, 0]
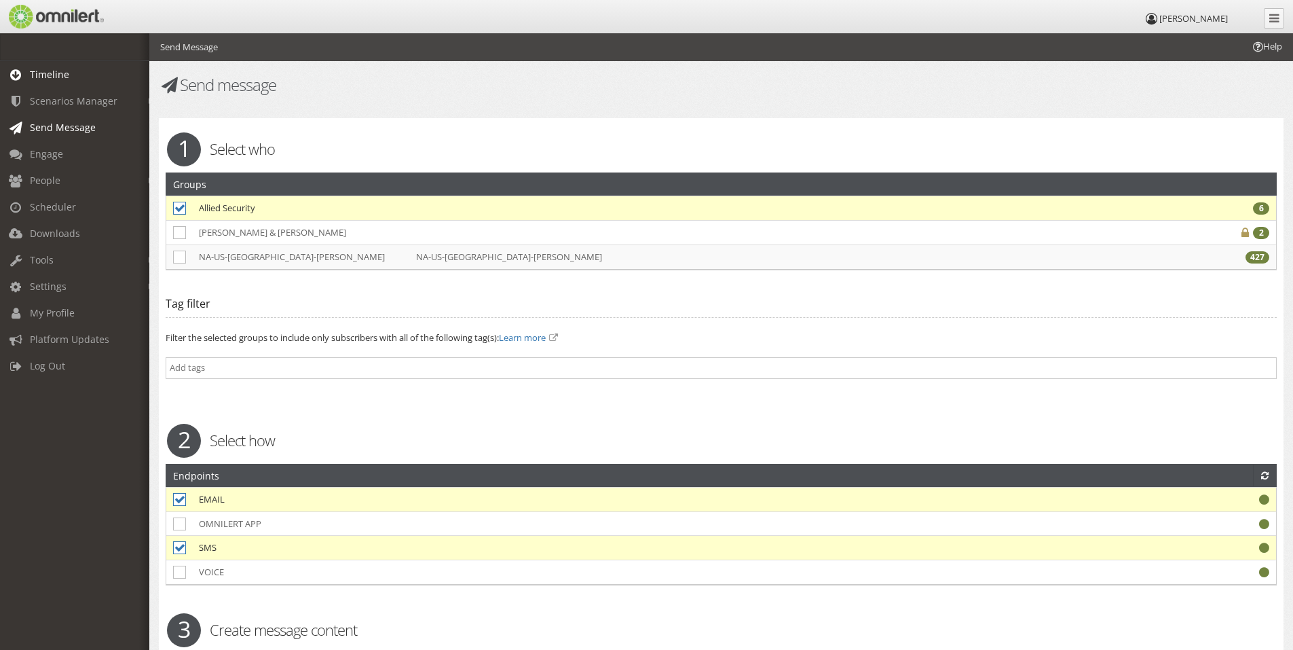
click at [50, 76] on span "Timeline" at bounding box center [49, 74] width 39 height 13
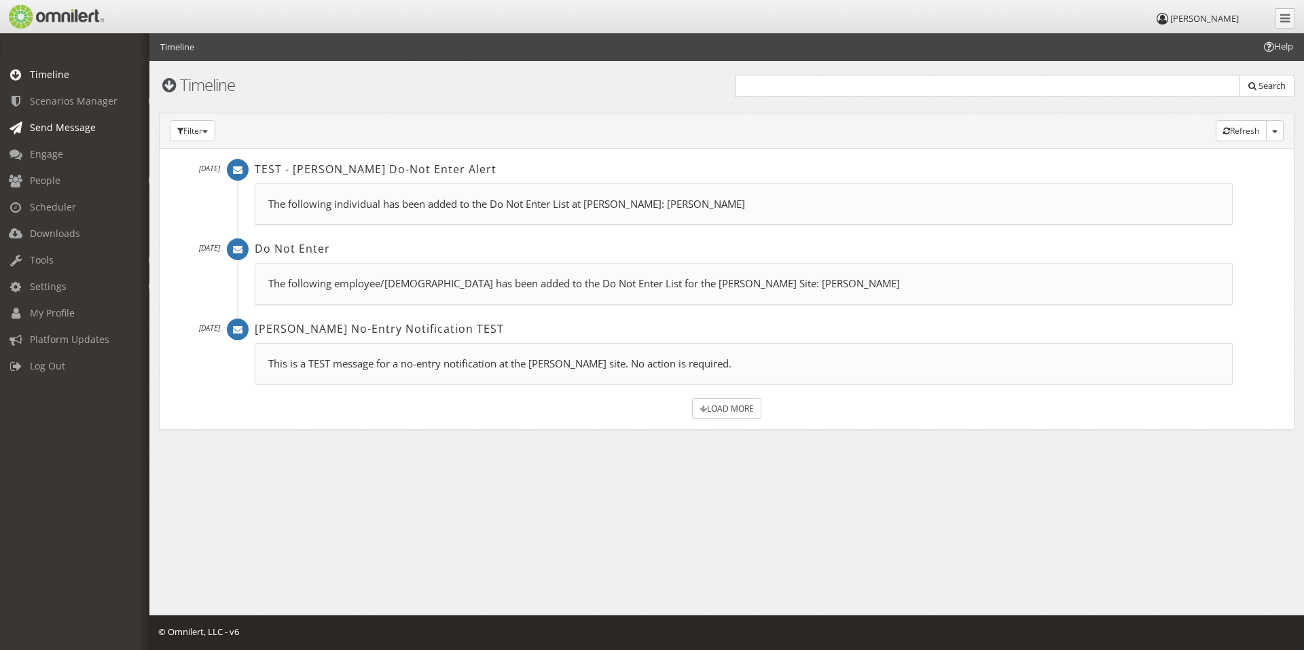
click at [62, 125] on span "Send Message" at bounding box center [63, 127] width 66 height 13
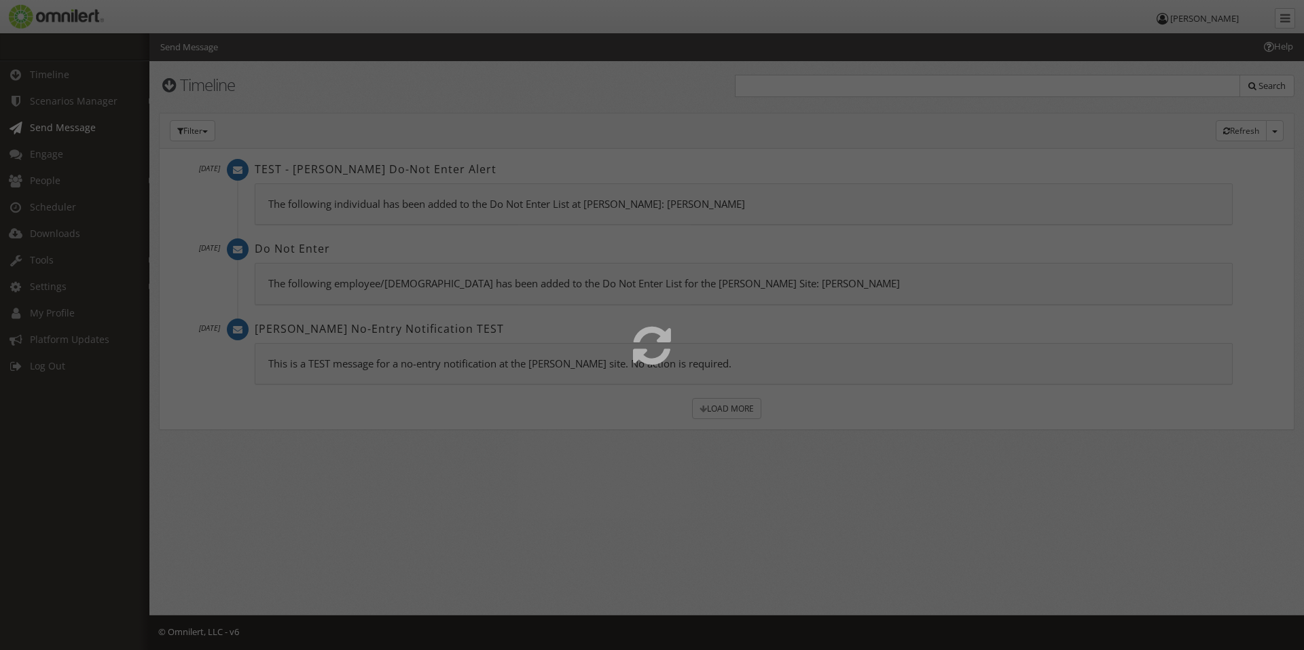
select select
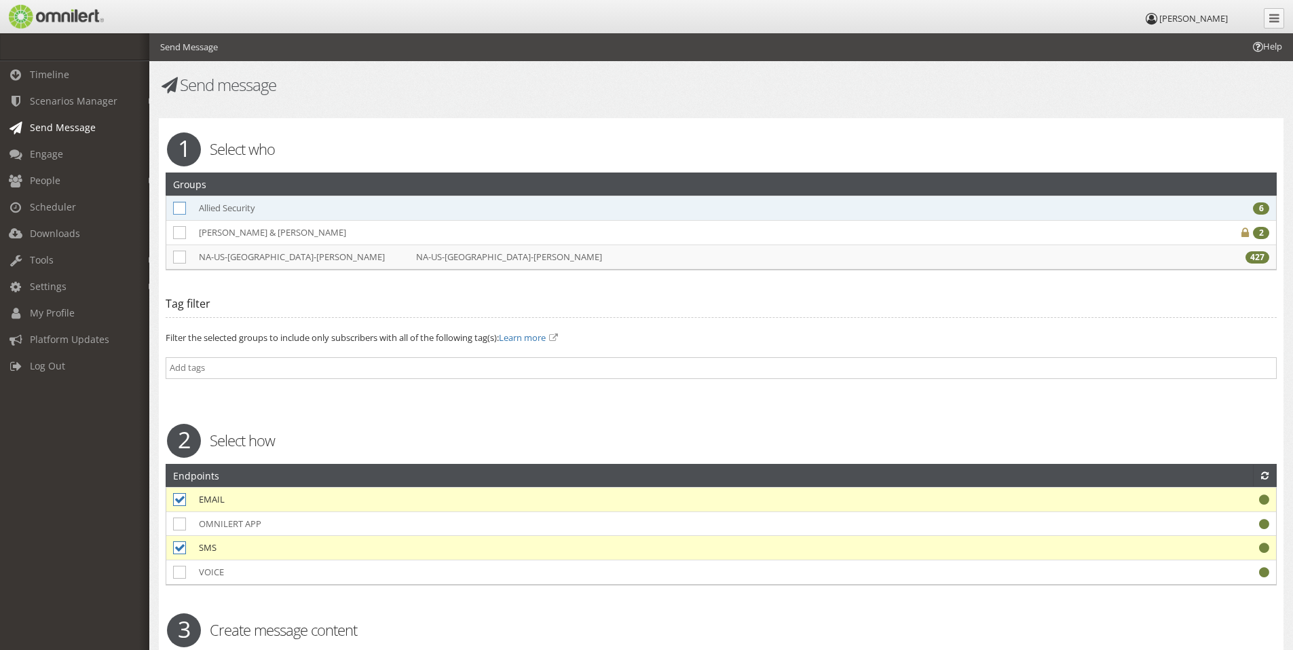
click at [178, 211] on icon at bounding box center [179, 208] width 13 height 13
checkbox input "true"
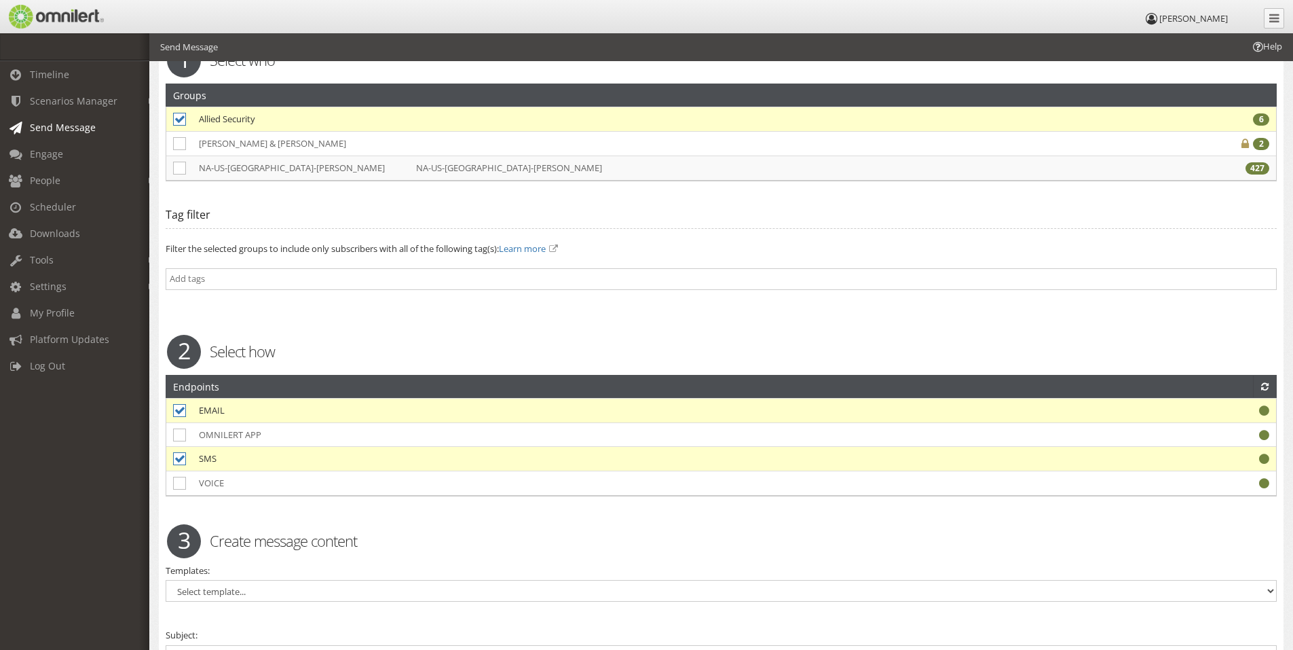
scroll to position [407, 0]
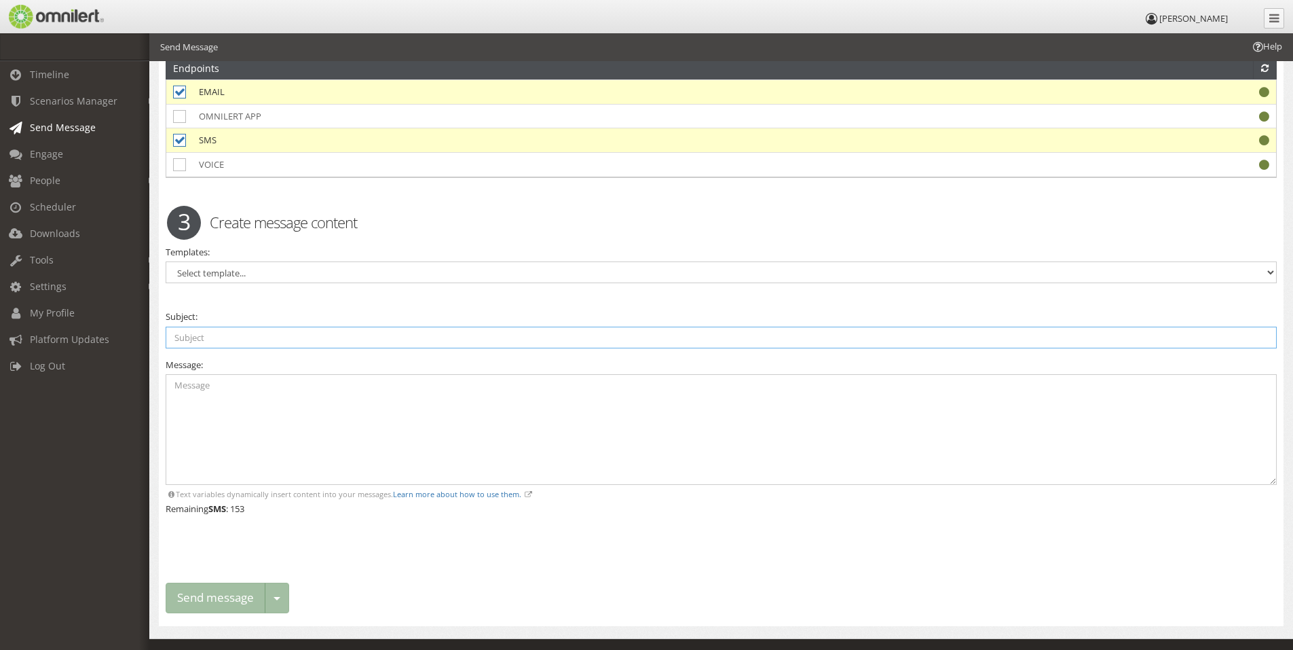
click at [271, 337] on input "text" at bounding box center [721, 338] width 1111 height 22
type input "[PERSON_NAME] Do Not Enter Entry Update"
paste textarea "Alert: [PERSON_NAME] has been added to the Do Not Enter List at [PERSON_NAME] p…"
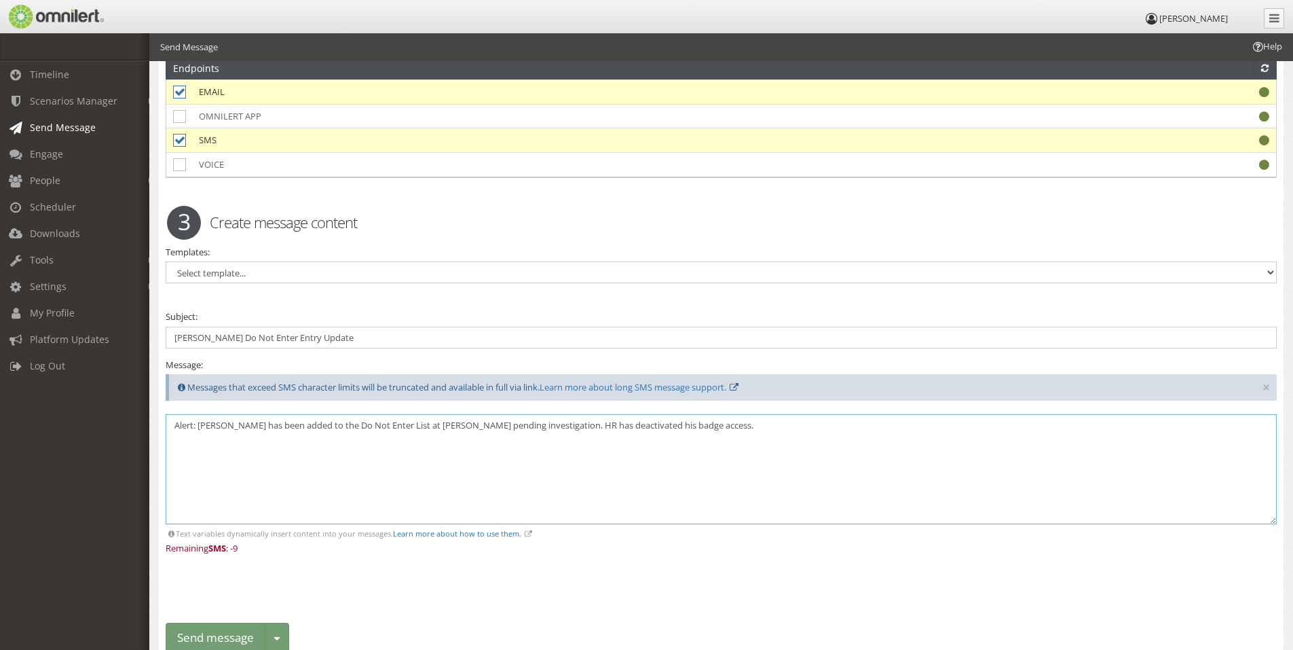
click at [199, 424] on textarea "Alert: [PERSON_NAME] has been added to the Do Not Enter List at [PERSON_NAME] p…" at bounding box center [721, 469] width 1111 height 111
click at [384, 438] on textarea "[PERSON_NAME] has been added to the Do Not Enter List at [PERSON_NAME] pending …" at bounding box center [721, 469] width 1111 height 111
click at [406, 419] on textarea "[PERSON_NAME] has been added to the Do Not Enter List at [PERSON_NAME] pending …" at bounding box center [721, 469] width 1111 height 111
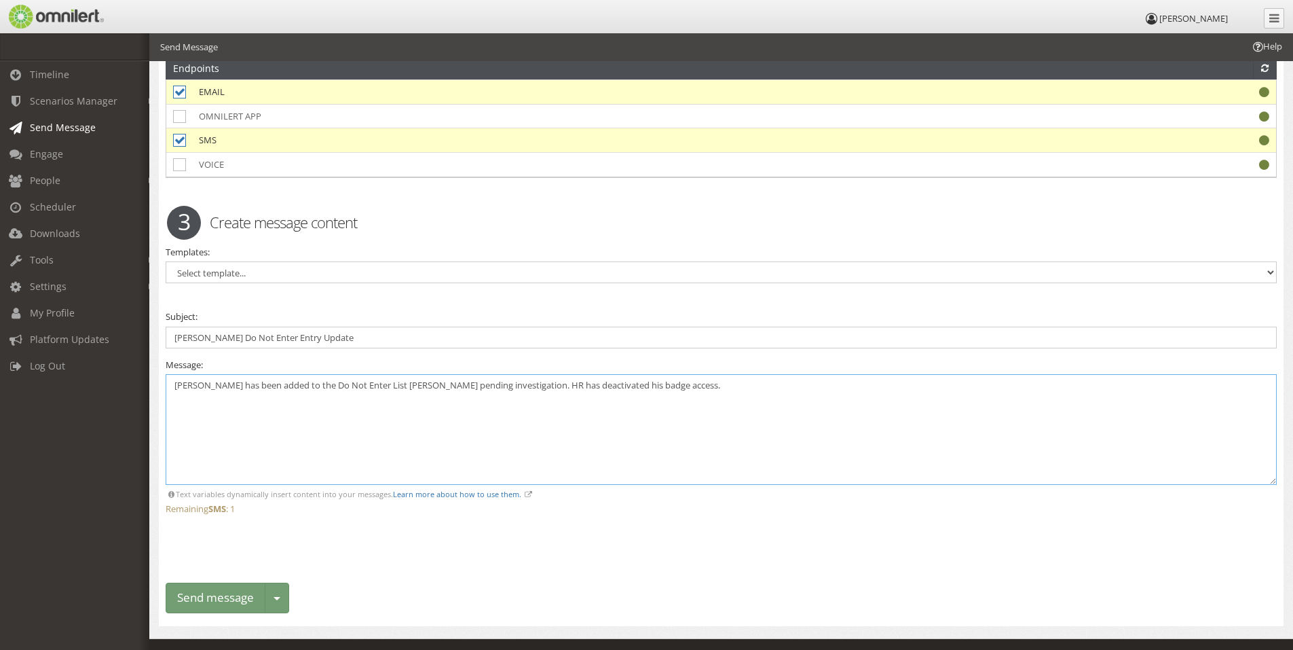
click at [412, 386] on textarea "[PERSON_NAME] has been added to the Do Not Enter List [PERSON_NAME] pending inv…" at bounding box center [721, 429] width 1111 height 111
click at [325, 390] on textarea "[PERSON_NAME] has been added to the Do Not Enter List pending investigation. HR…" at bounding box center [721, 429] width 1111 height 111
type textarea "[PERSON_NAME] has been added to the [PERSON_NAME] Do Not Enter List pending inv…"
click at [369, 336] on input "[PERSON_NAME] Do Not Enter Entry Update" at bounding box center [721, 338] width 1111 height 22
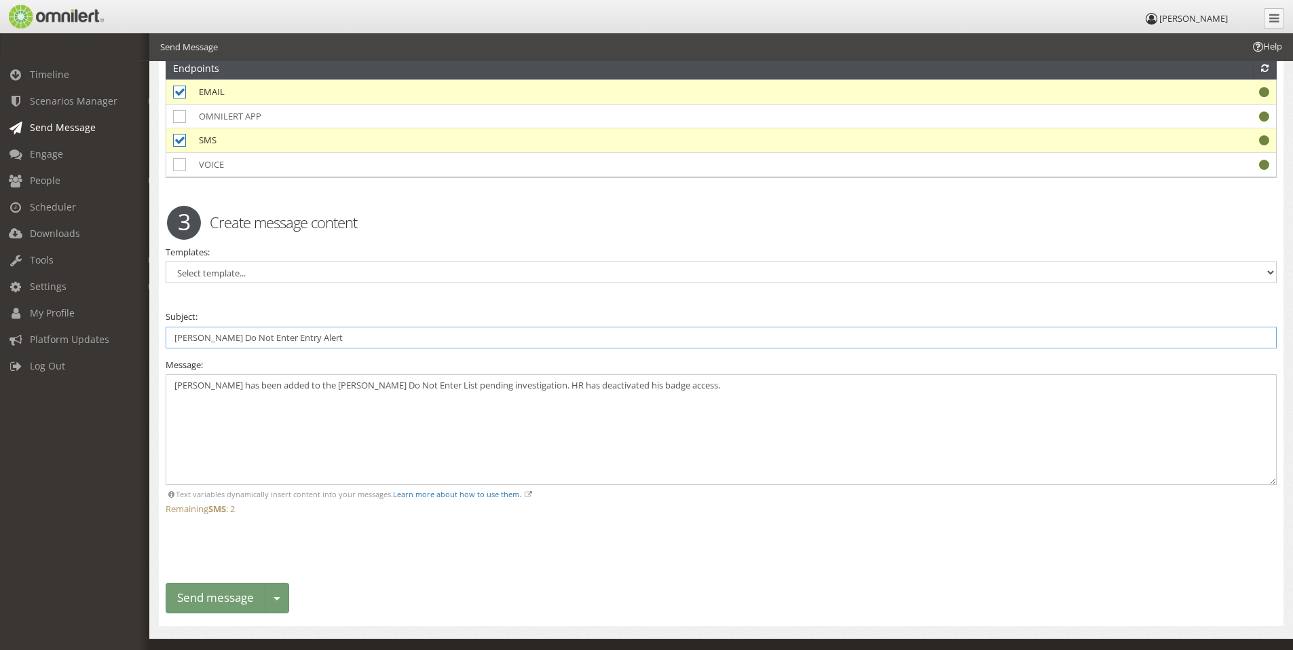
click at [276, 336] on input "[PERSON_NAME] Do Not Enter Entry Alert" at bounding box center [721, 338] width 1111 height 22
click at [500, 424] on textarea "[PERSON_NAME] has been added to the [PERSON_NAME] Do Not Enter List pending inv…" at bounding box center [721, 429] width 1111 height 111
click at [325, 330] on input "[PERSON_NAME] Do Not Enter Alert" at bounding box center [721, 338] width 1111 height 22
click at [215, 346] on input "[PERSON_NAME] Do Not Enter Alert" at bounding box center [721, 338] width 1111 height 22
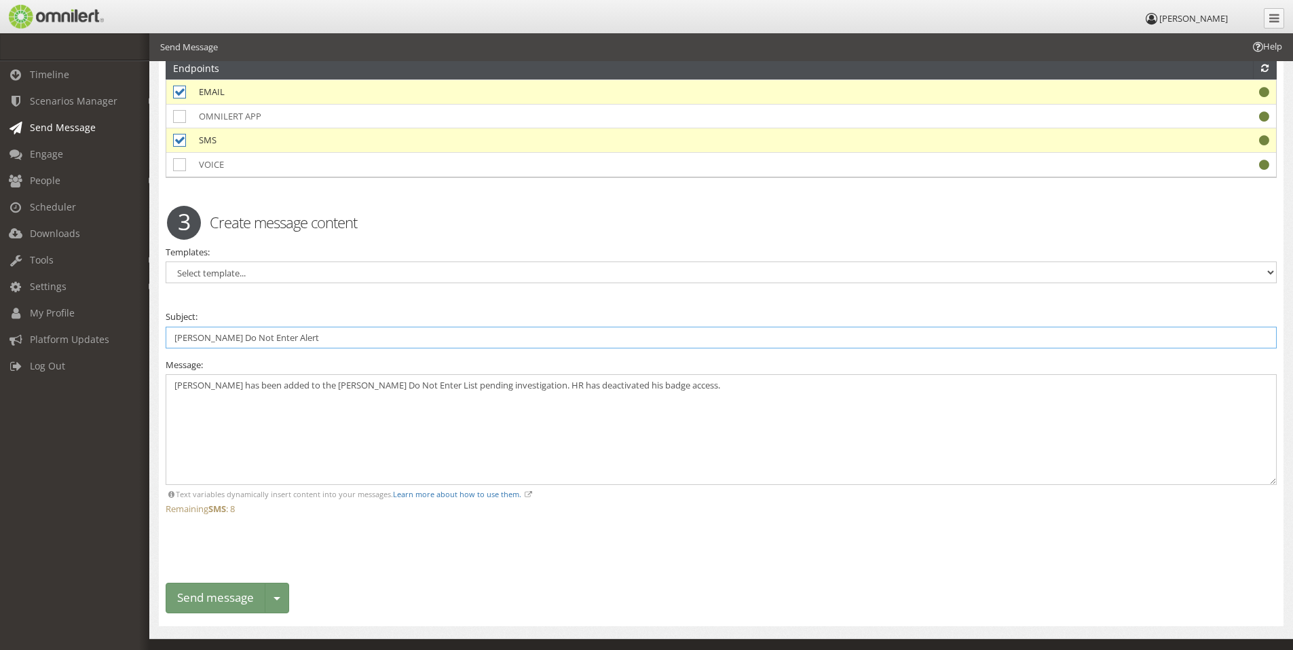
click at [204, 333] on input "[PERSON_NAME] Do Not Enter Alert" at bounding box center [721, 338] width 1111 height 22
click at [289, 335] on input "[PERSON_NAME] Do Not Enter Alert" at bounding box center [721, 338] width 1111 height 22
drag, startPoint x: 276, startPoint y: 333, endPoint x: 64, endPoint y: 311, distance: 213.6
click at [64, 312] on body "[PERSON_NAME] Timeline Scenarios Manager Launch Scenarios Actions Send Message …" at bounding box center [646, 150] width 1293 height 1048
paste input "Do Not Enter – [PERSON_NAME] Site"
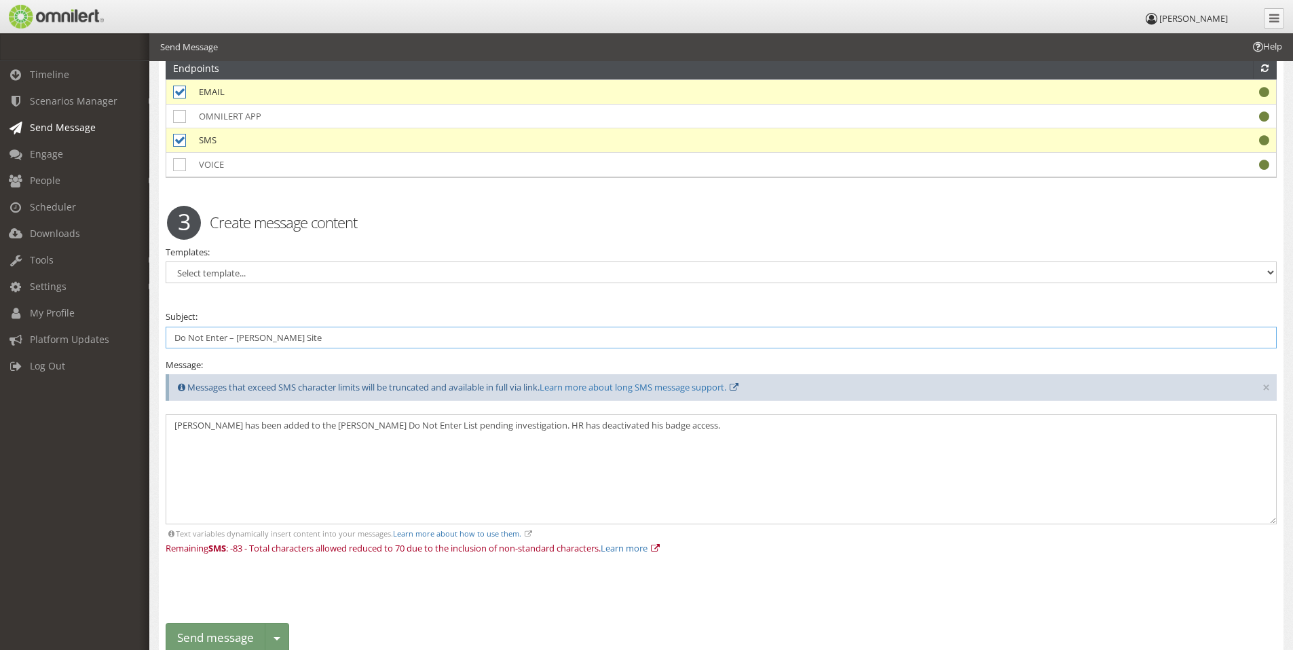
type input "Do Not Enter – [PERSON_NAME] Site"
click at [372, 457] on textarea "[PERSON_NAME] has been added to the [PERSON_NAME] Do Not Enter List pending inv…" at bounding box center [721, 469] width 1111 height 111
drag, startPoint x: 343, startPoint y: 352, endPoint x: 352, endPoint y: 343, distance: 13.0
click at [344, 352] on div "Warning. Warning. 1 Select who Groups Allied Security 6 [PERSON_NAME] & [PERSON…" at bounding box center [721, 188] width 1125 height 955
click at [362, 336] on input "Do Not Enter – [PERSON_NAME] Site" at bounding box center [721, 338] width 1111 height 22
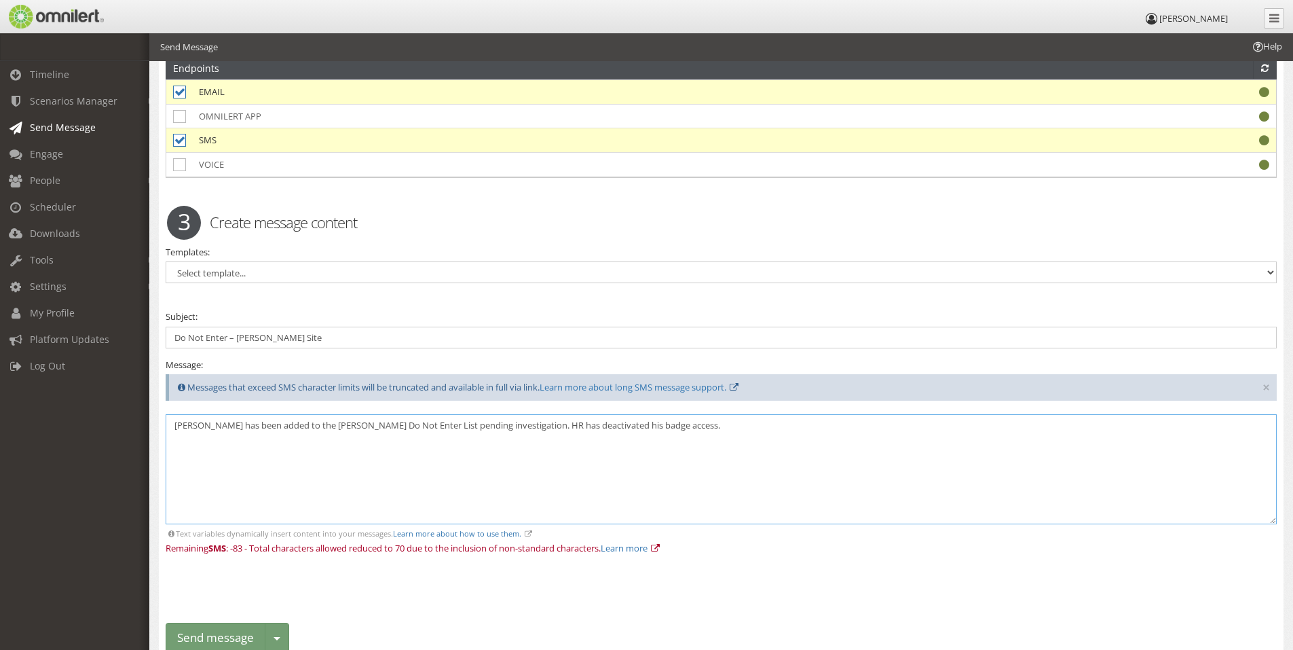
click at [320, 455] on textarea "[PERSON_NAME] has been added to the [PERSON_NAME] Do Not Enter List pending inv…" at bounding box center [721, 469] width 1111 height 111
drag, startPoint x: 204, startPoint y: 473, endPoint x: 666, endPoint y: 469, distance: 461.7
click at [237, 470] on textarea "[PERSON_NAME] has been added to the [PERSON_NAME] Do Not Enter List pending inv…" at bounding box center [721, 469] width 1111 height 111
click at [735, 454] on textarea "[PERSON_NAME] has been added to the [PERSON_NAME] Do Not Enter List pending inv…" at bounding box center [721, 469] width 1111 height 111
drag, startPoint x: 327, startPoint y: 340, endPoint x: 1, endPoint y: 248, distance: 339.4
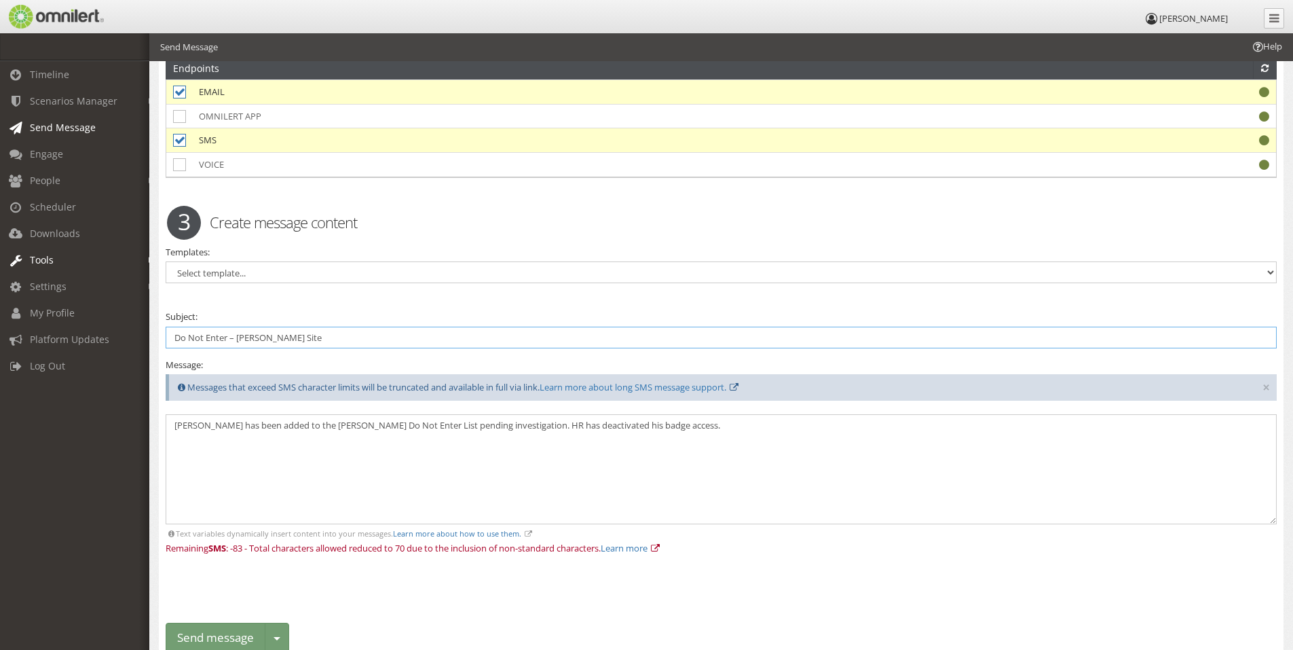
click at [0, 248] on body "[PERSON_NAME] Timeline Scenarios Manager Launch Scenarios Actions Send Message …" at bounding box center [646, 170] width 1293 height 1088
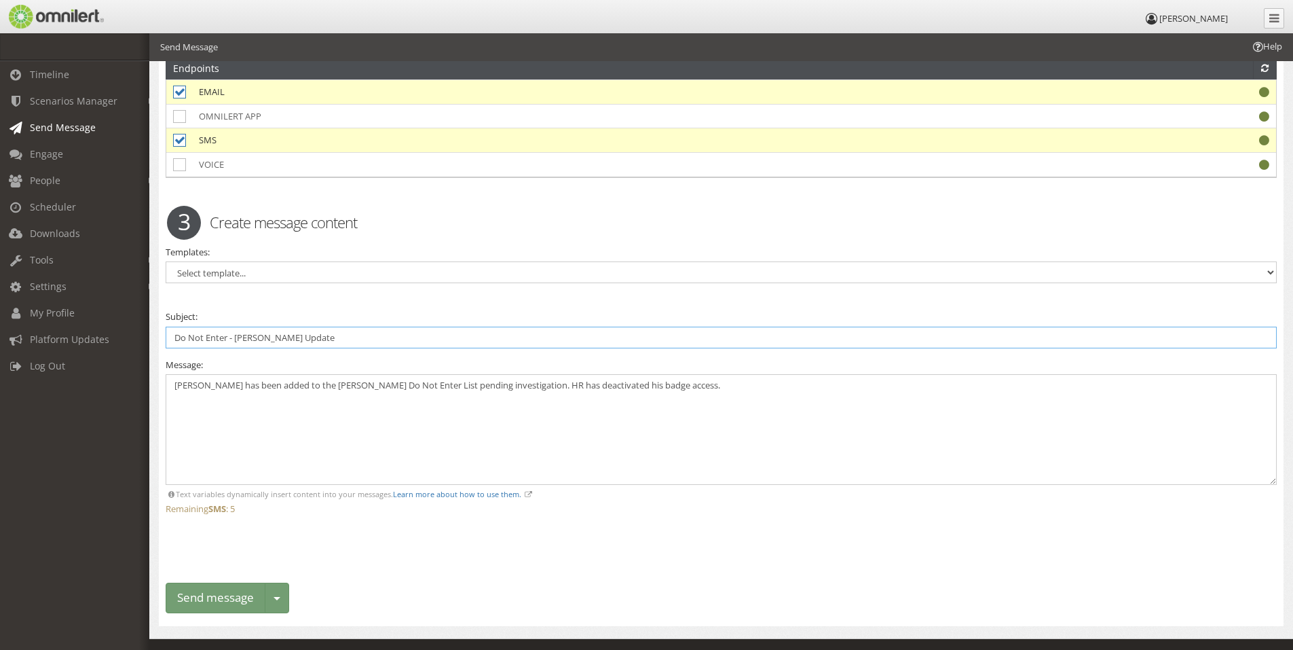
drag, startPoint x: 228, startPoint y: 338, endPoint x: 248, endPoint y: 342, distance: 20.1
click at [233, 338] on input "Do Not Enter - [PERSON_NAME] Update" at bounding box center [721, 338] width 1111 height 22
drag, startPoint x: 430, startPoint y: 347, endPoint x: 327, endPoint y: 340, distance: 103.4
click at [430, 347] on input "Do Not Enter - [PERSON_NAME] Update" at bounding box center [721, 338] width 1111 height 22
click at [225, 334] on input "Do Not Enter - [PERSON_NAME] Update" at bounding box center [721, 338] width 1111 height 22
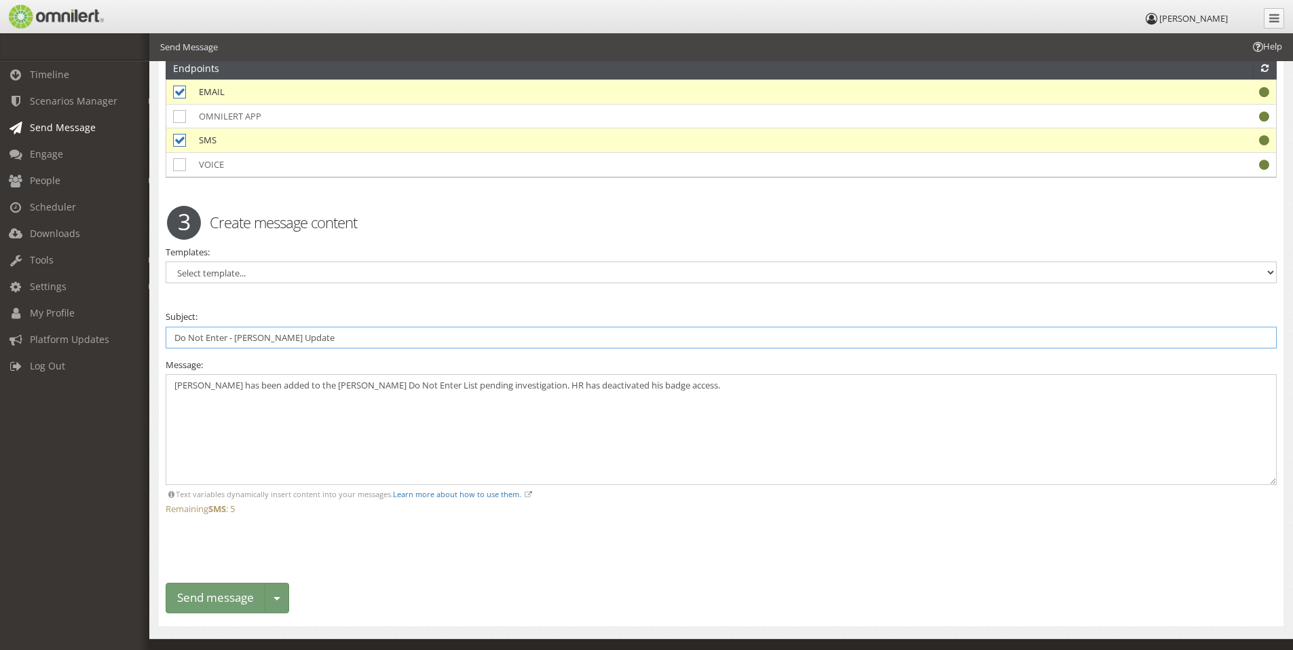
click at [229, 337] on input "Do Not Enter - [PERSON_NAME] Update" at bounding box center [721, 338] width 1111 height 22
click at [235, 341] on input "Do Not Enter - [PERSON_NAME] Update" at bounding box center [721, 338] width 1111 height 22
click at [227, 340] on input "Do Not Enter - [PERSON_NAME] Update" at bounding box center [721, 338] width 1111 height 22
click at [369, 466] on textarea "[PERSON_NAME] has been added to the [PERSON_NAME] Do Not Enter List pending inv…" at bounding box center [721, 429] width 1111 height 111
click at [392, 340] on input "Do Not Enter List - [PERSON_NAME] Update" at bounding box center [721, 338] width 1111 height 22
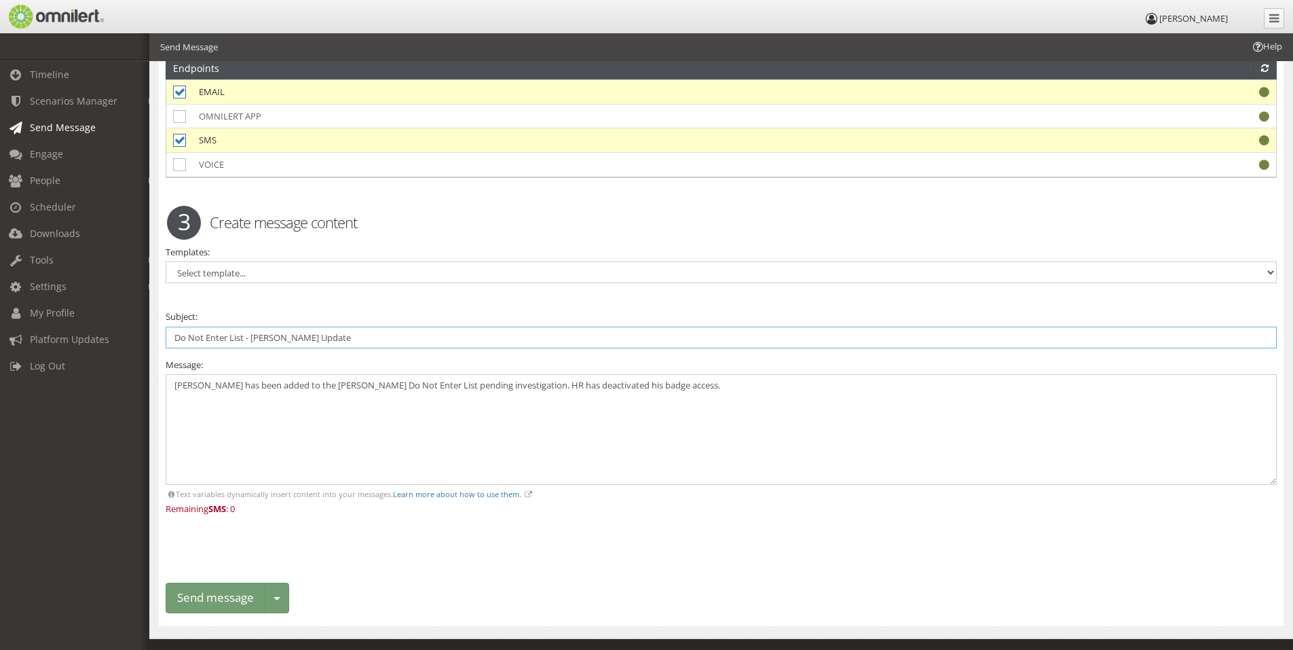
click at [172, 335] on input "Do Not Enter List - [PERSON_NAME] Update" at bounding box center [721, 338] width 1111 height 22
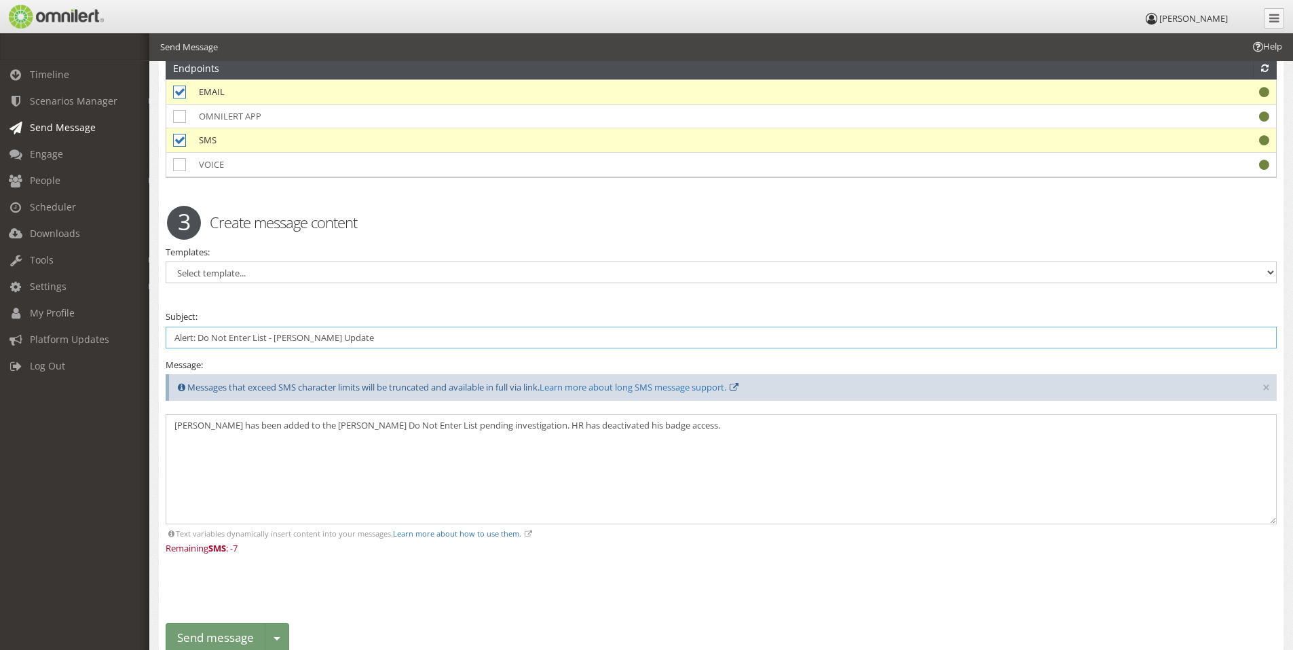
drag, startPoint x: 367, startPoint y: 329, endPoint x: 305, endPoint y: 337, distance: 62.3
click at [305, 337] on input "Alert: Do Not Enter List - [PERSON_NAME] Update" at bounding box center [721, 338] width 1111 height 22
click at [394, 478] on textarea "[PERSON_NAME] has been added to the [PERSON_NAME] Do Not Enter List pending inv…" at bounding box center [721, 469] width 1111 height 111
click at [337, 340] on input "Alert: Do Not Enter List - [PERSON_NAME]" at bounding box center [721, 338] width 1111 height 22
drag, startPoint x: 356, startPoint y: 344, endPoint x: 0, endPoint y: 284, distance: 361.4
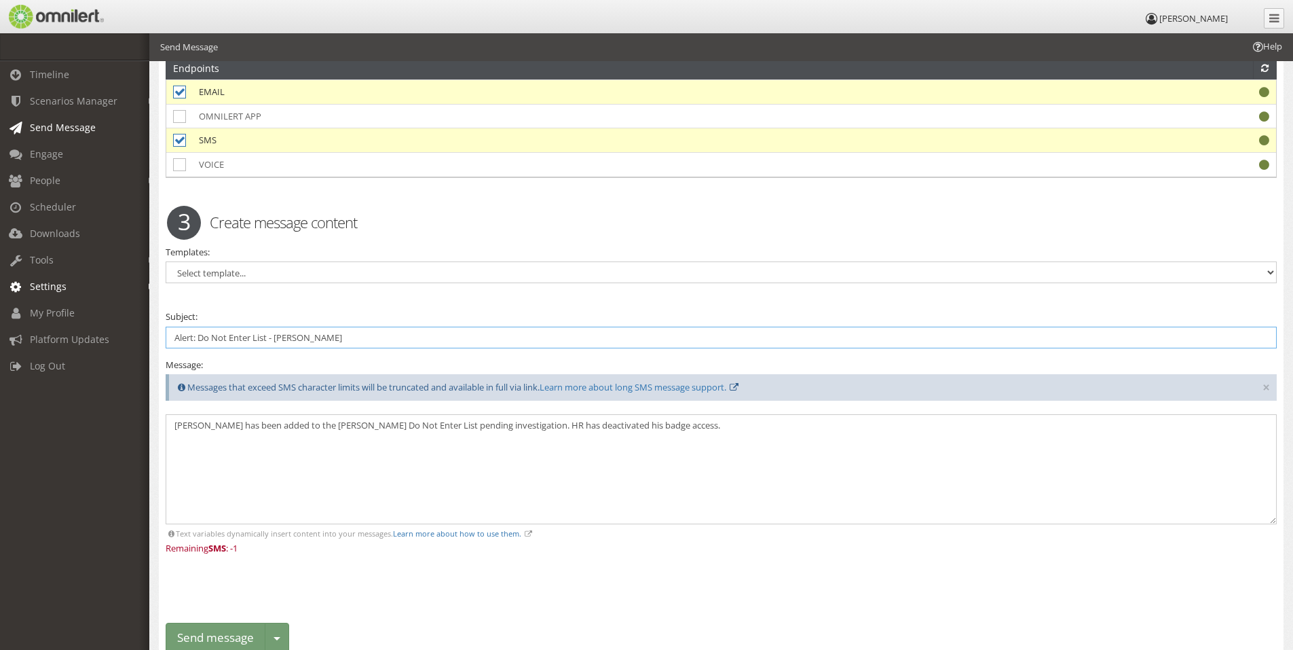
click at [0, 286] on body "[PERSON_NAME] Timeline Scenarios Manager Launch Scenarios Actions Send Message …" at bounding box center [646, 170] width 1293 height 1088
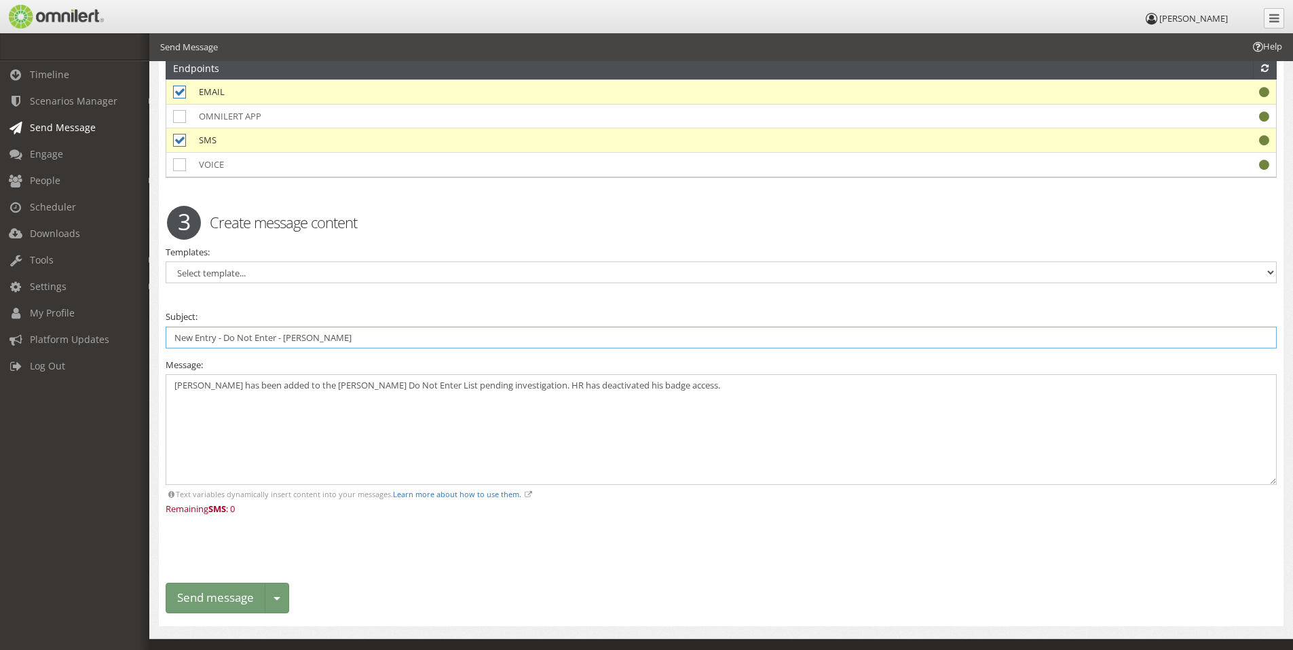
click at [223, 333] on input "New Entry - Do Not Enter - [PERSON_NAME]" at bounding box center [721, 338] width 1111 height 22
type input "New Entry: Do Not Enter - [PERSON_NAME]"
click at [369, 437] on textarea "[PERSON_NAME] has been added to the [PERSON_NAME] Do Not Enter List pending inv…" at bounding box center [721, 429] width 1111 height 111
click at [437, 385] on textarea "[PERSON_NAME] has been added to the [PERSON_NAME] Do Not Enter List pending inv…" at bounding box center [721, 429] width 1111 height 111
click at [527, 405] on textarea "[PERSON_NAME] has been added to the [PERSON_NAME] Do Not Enter List pending inv…" at bounding box center [721, 429] width 1111 height 111
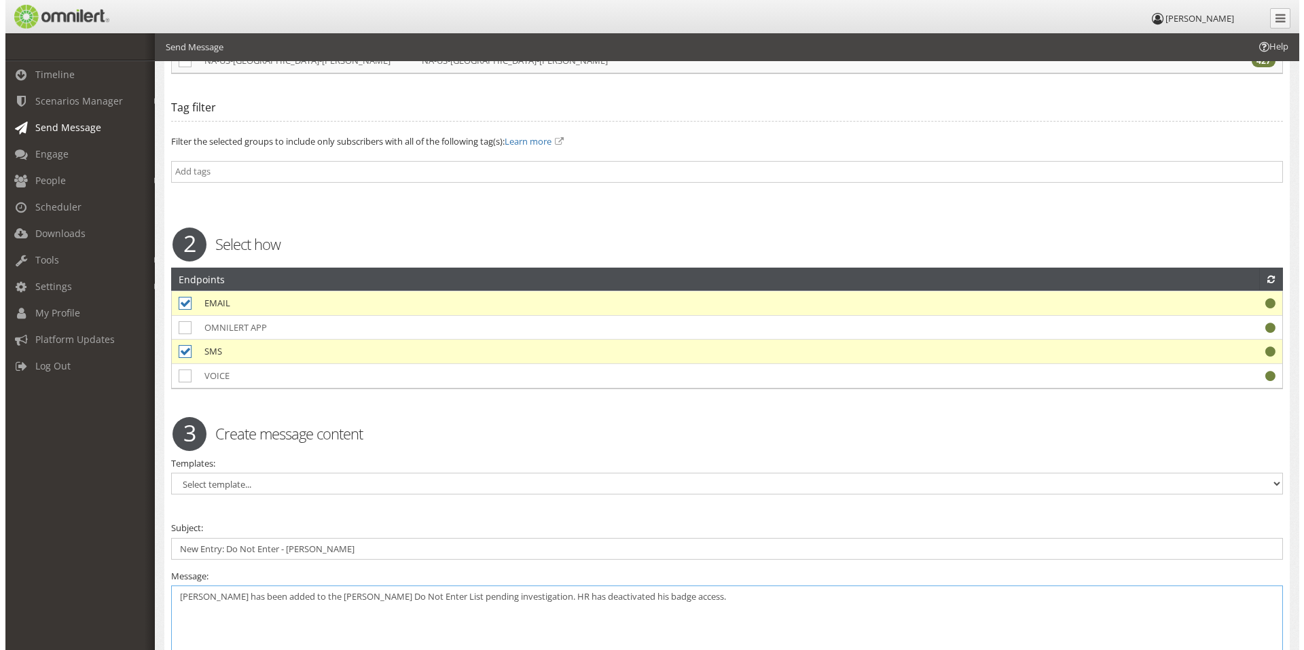
scroll to position [431, 0]
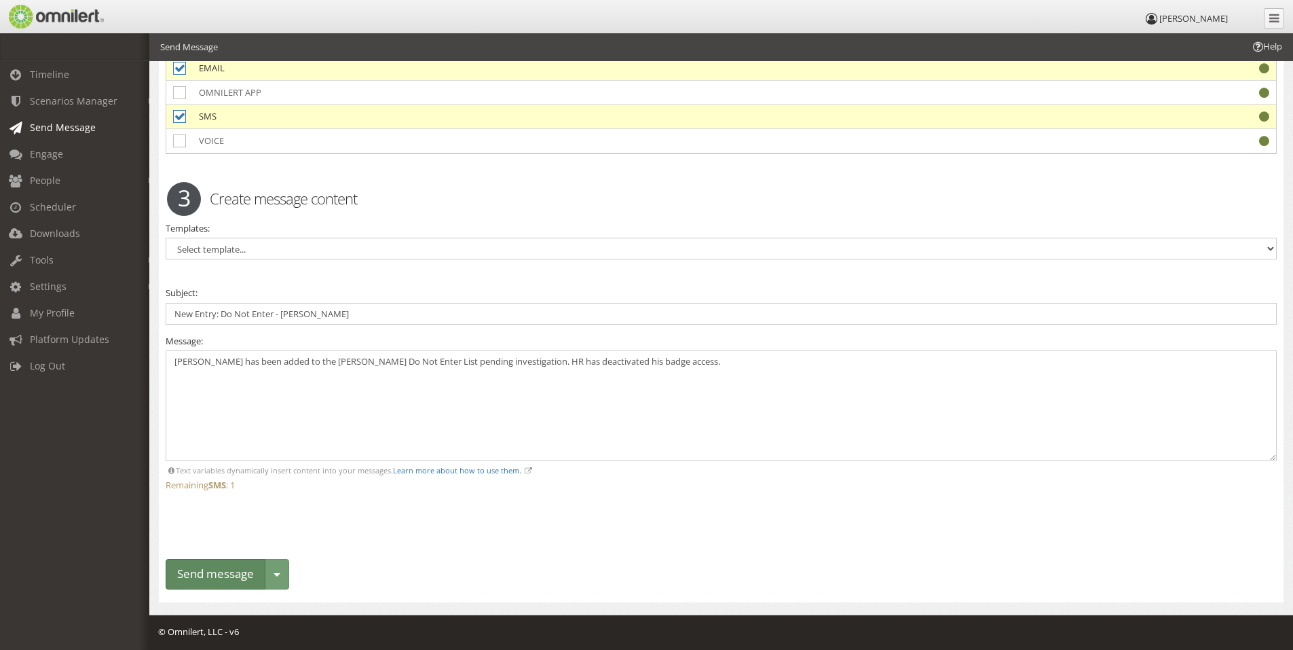
click at [235, 570] on button "Send message" at bounding box center [216, 574] width 100 height 31
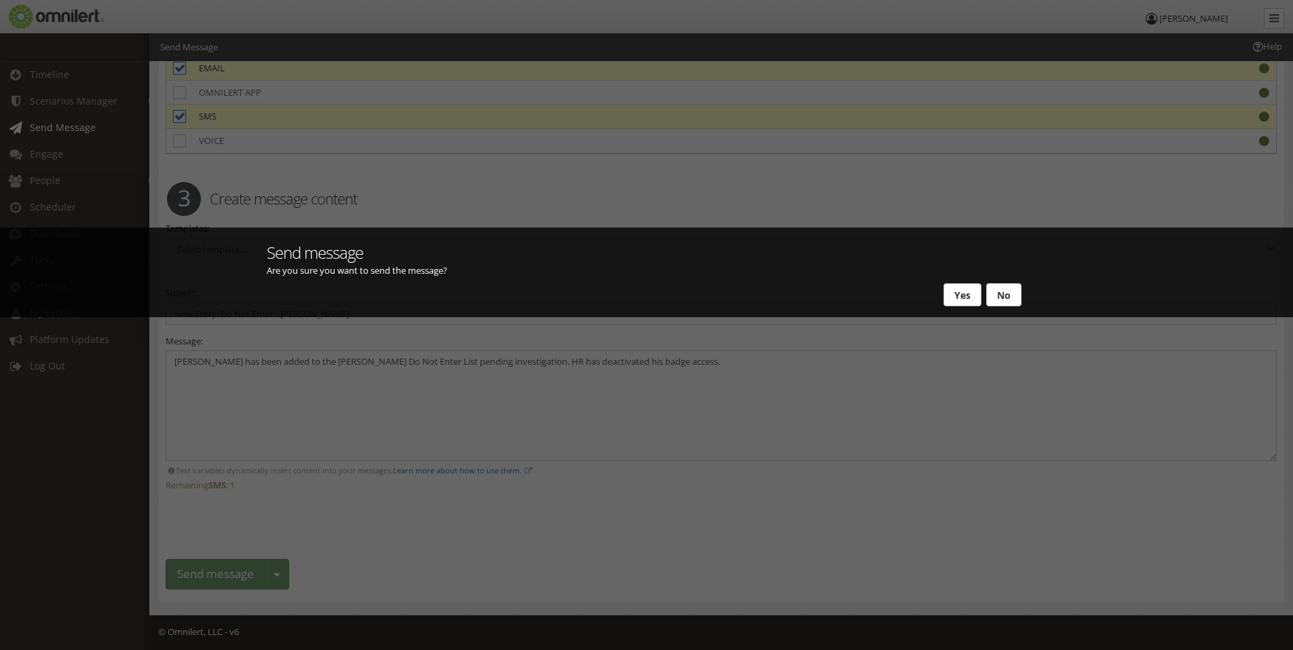
click at [962, 299] on button "Yes" at bounding box center [963, 294] width 38 height 23
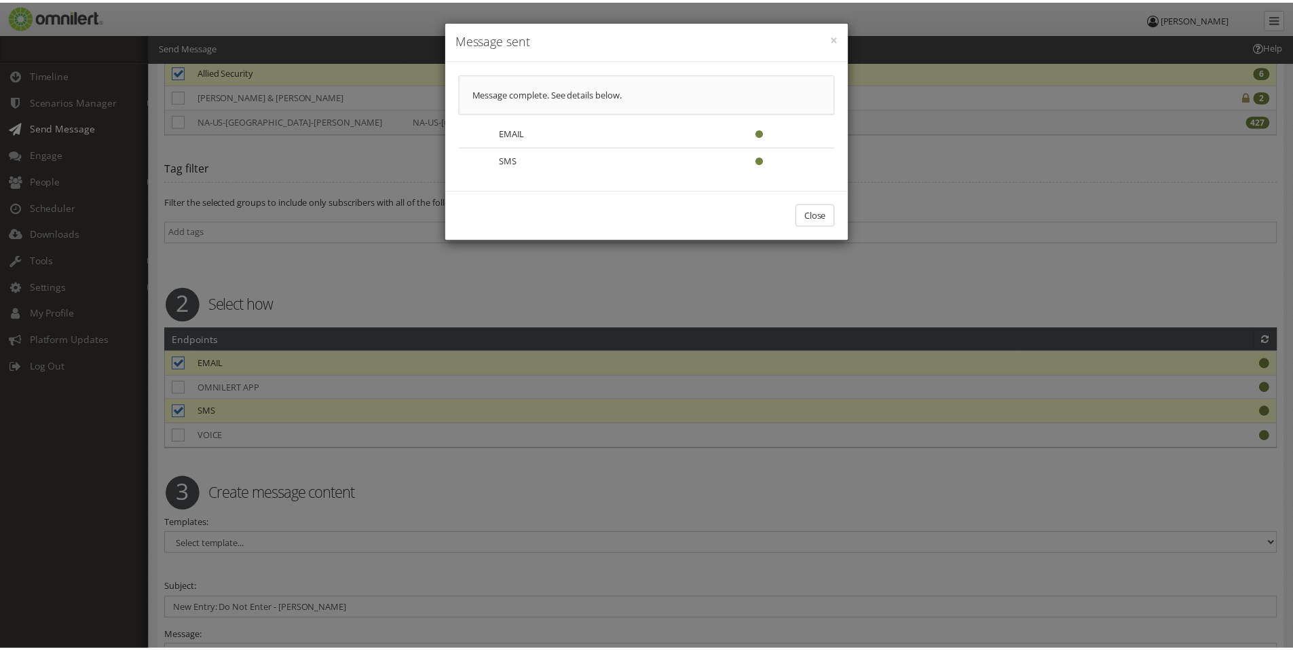
scroll to position [0, 0]
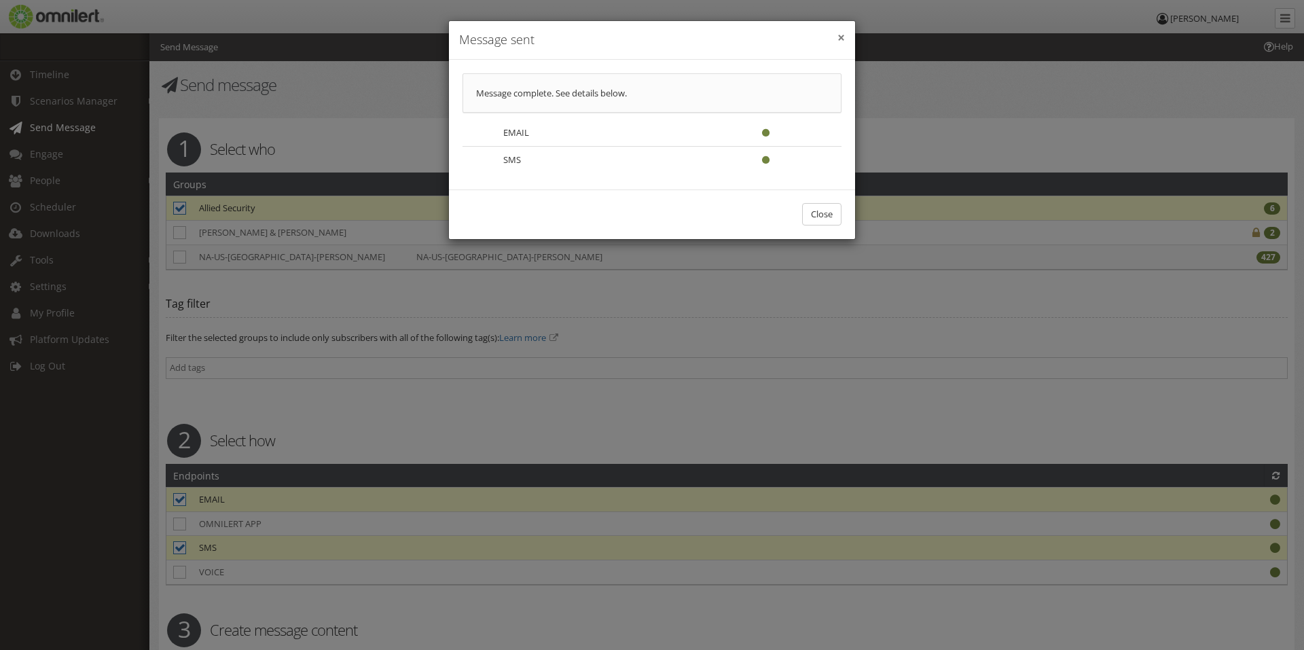
click at [838, 38] on button "×" at bounding box center [840, 38] width 7 height 14
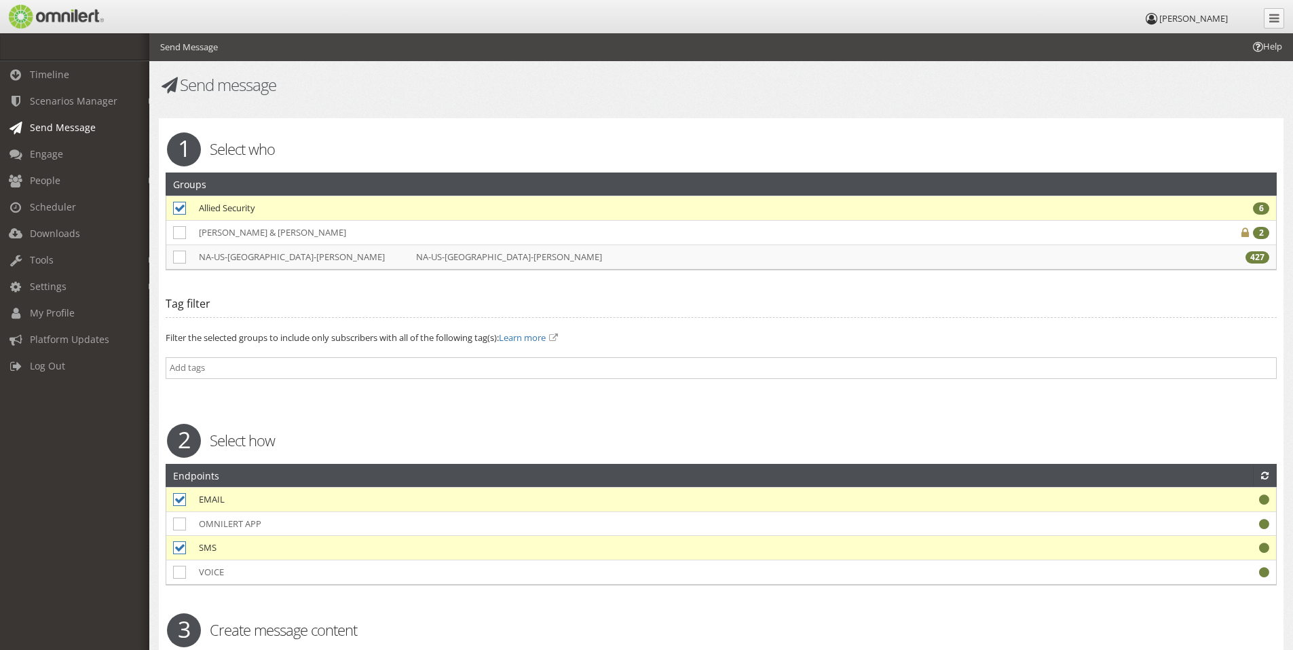
select select
